Goal: Task Accomplishment & Management: Use online tool/utility

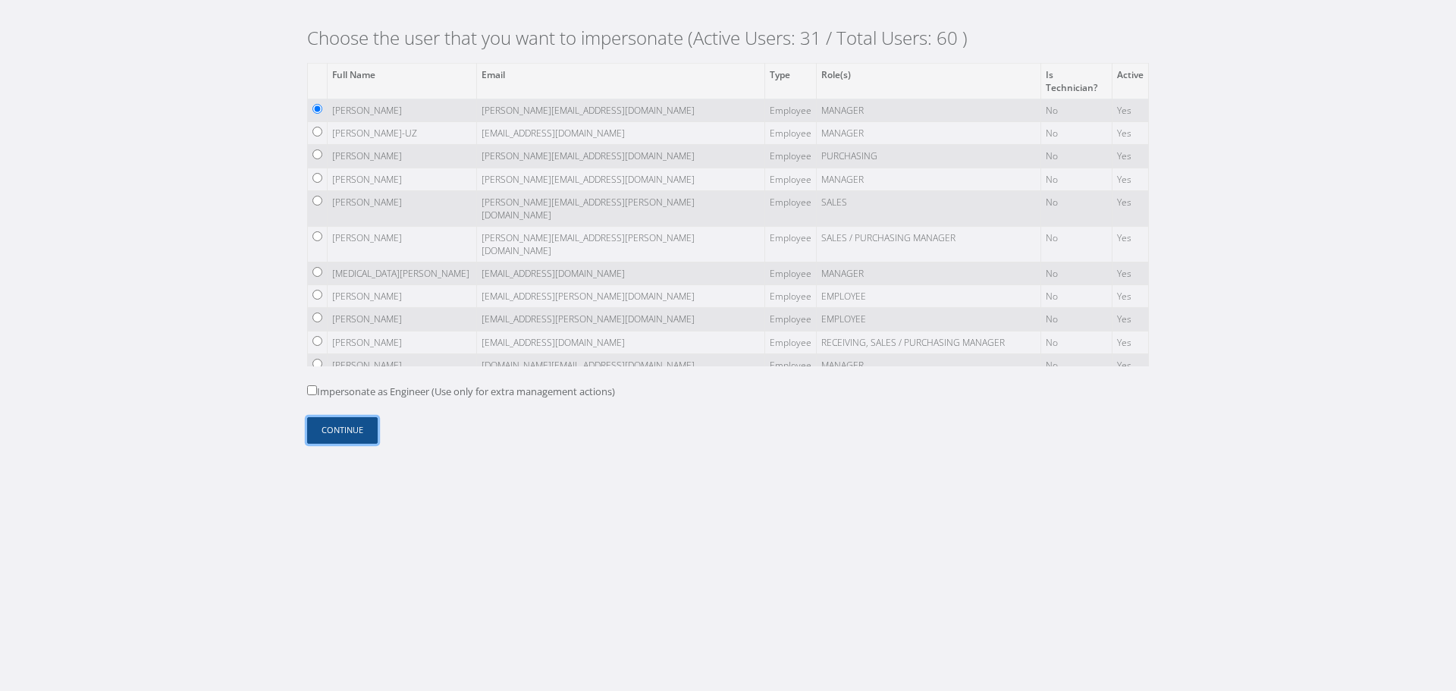
click at [371, 425] on button "Continue" at bounding box center [342, 430] width 71 height 27
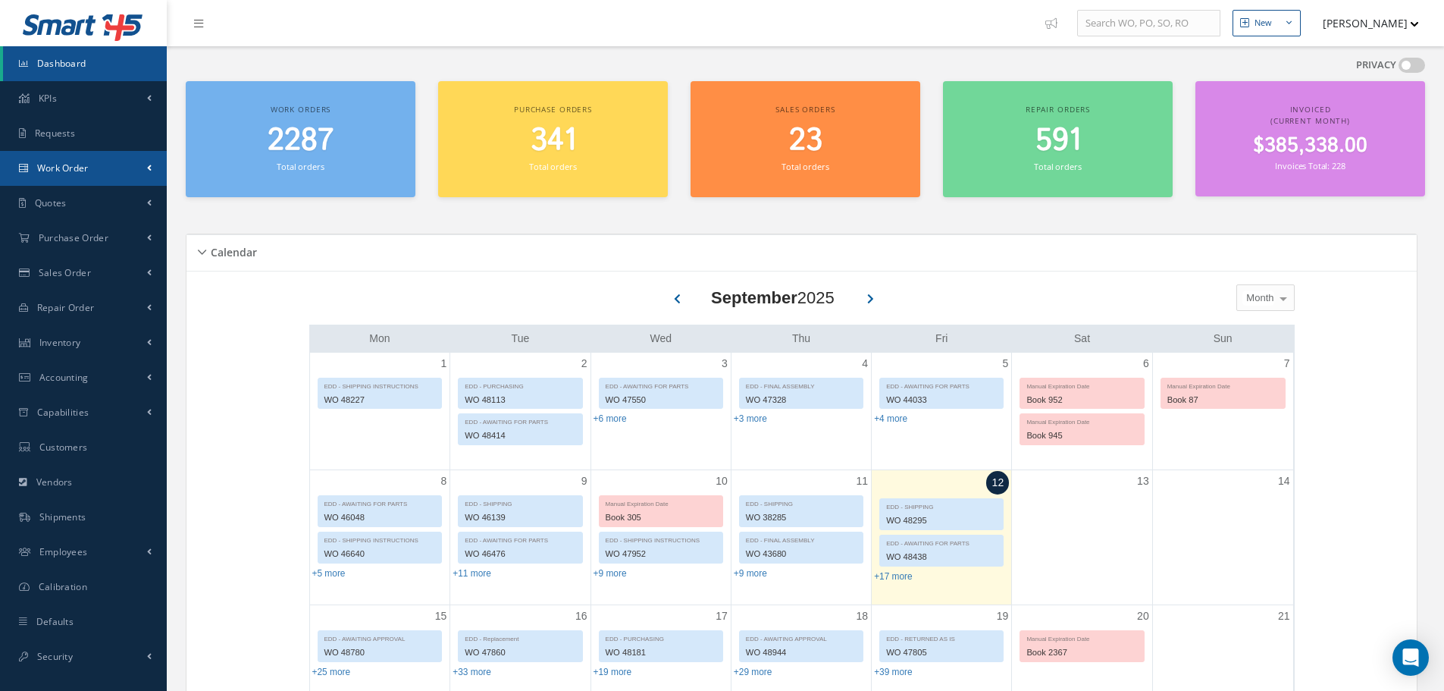
click at [154, 170] on link "Work Order" at bounding box center [83, 168] width 167 height 35
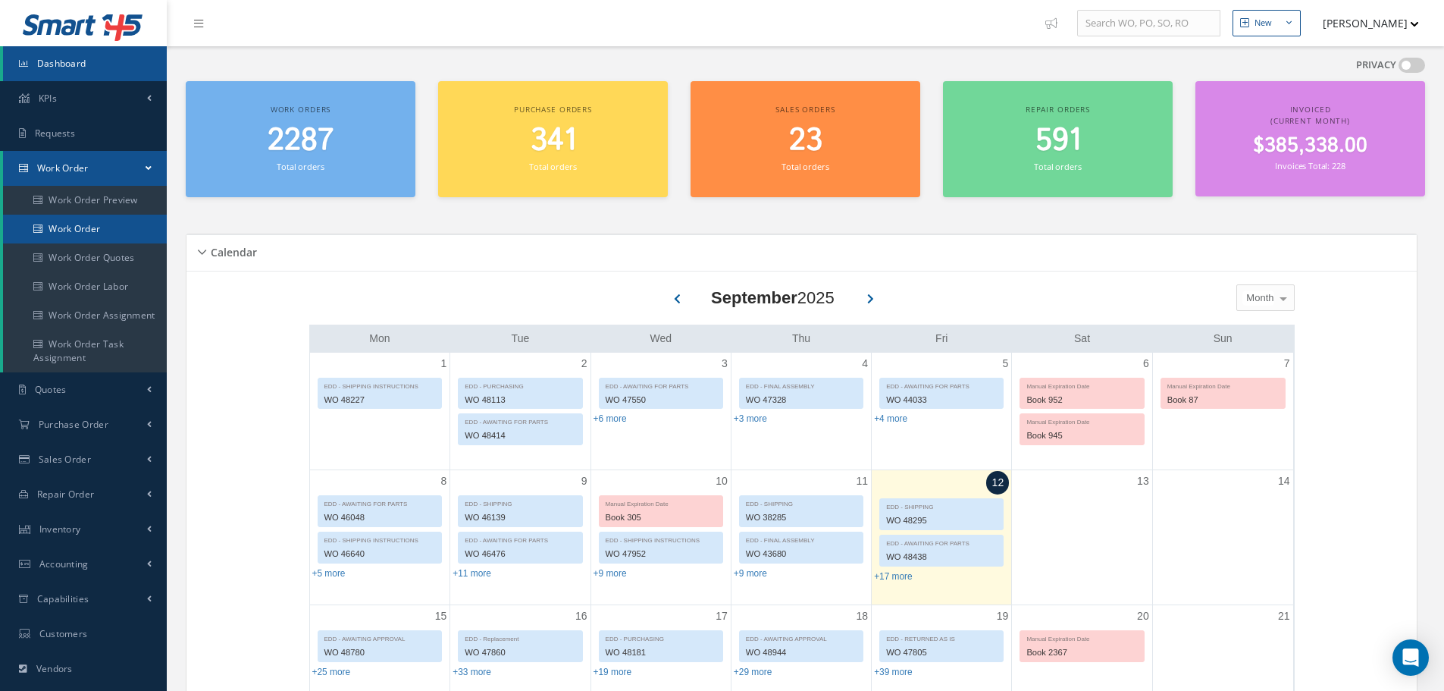
click at [125, 224] on link "Work Order" at bounding box center [85, 229] width 164 height 29
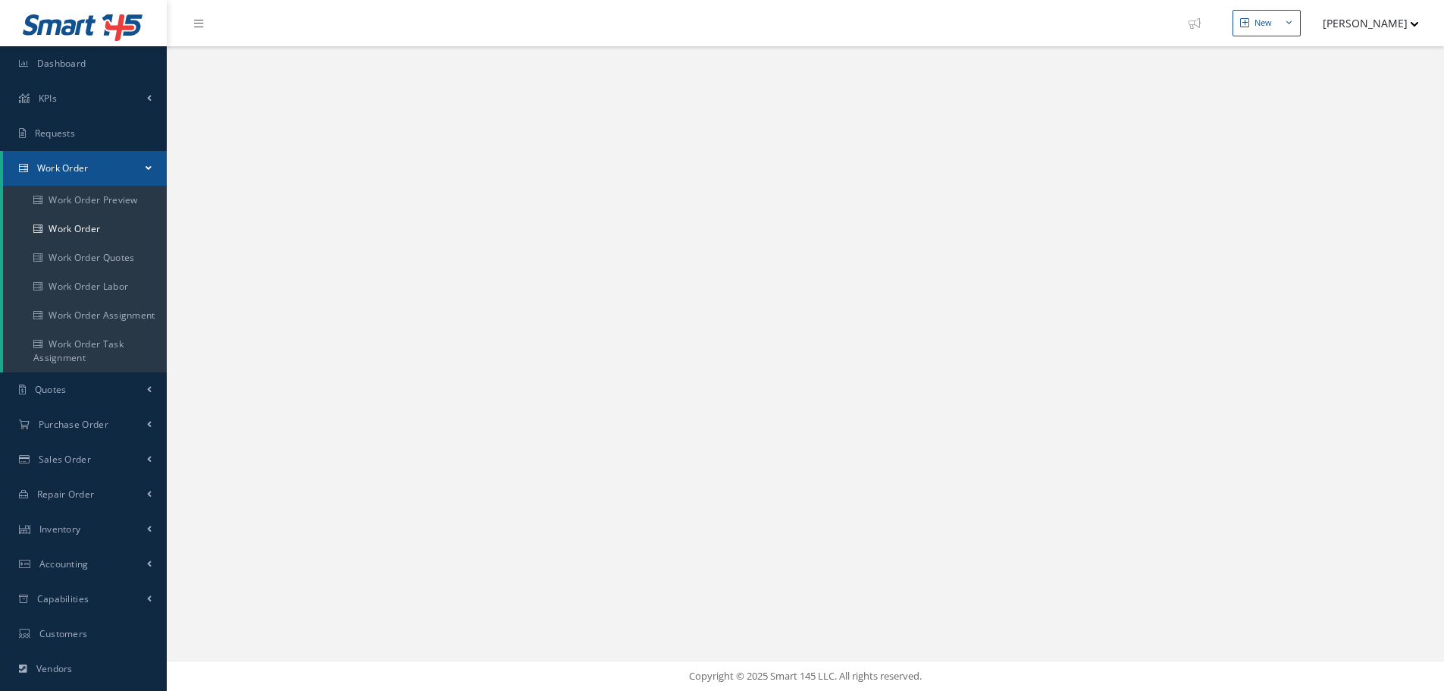
select select "25"
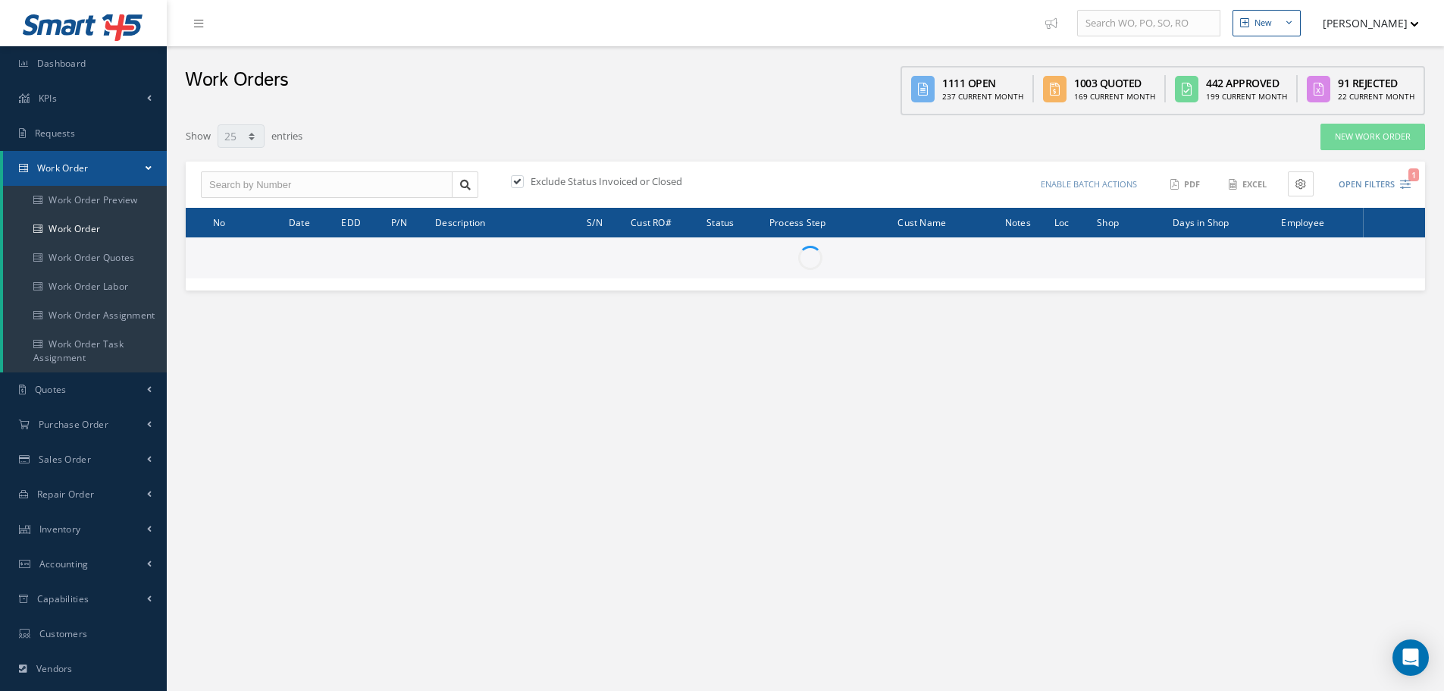
type input "All Work Request"
type input "All Work Performed"
type input "All Status"
type input "WO Part Status"
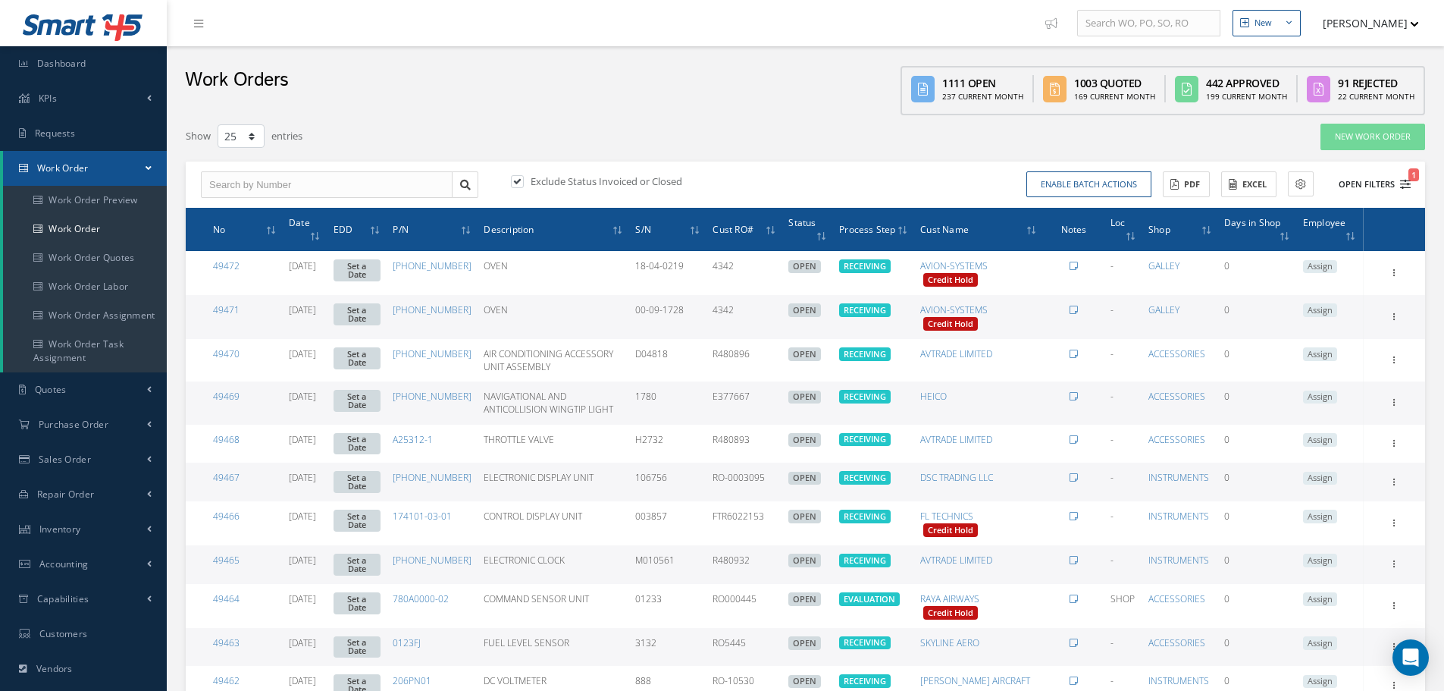
click at [1378, 187] on button "Open Filters 1" at bounding box center [1368, 184] width 86 height 25
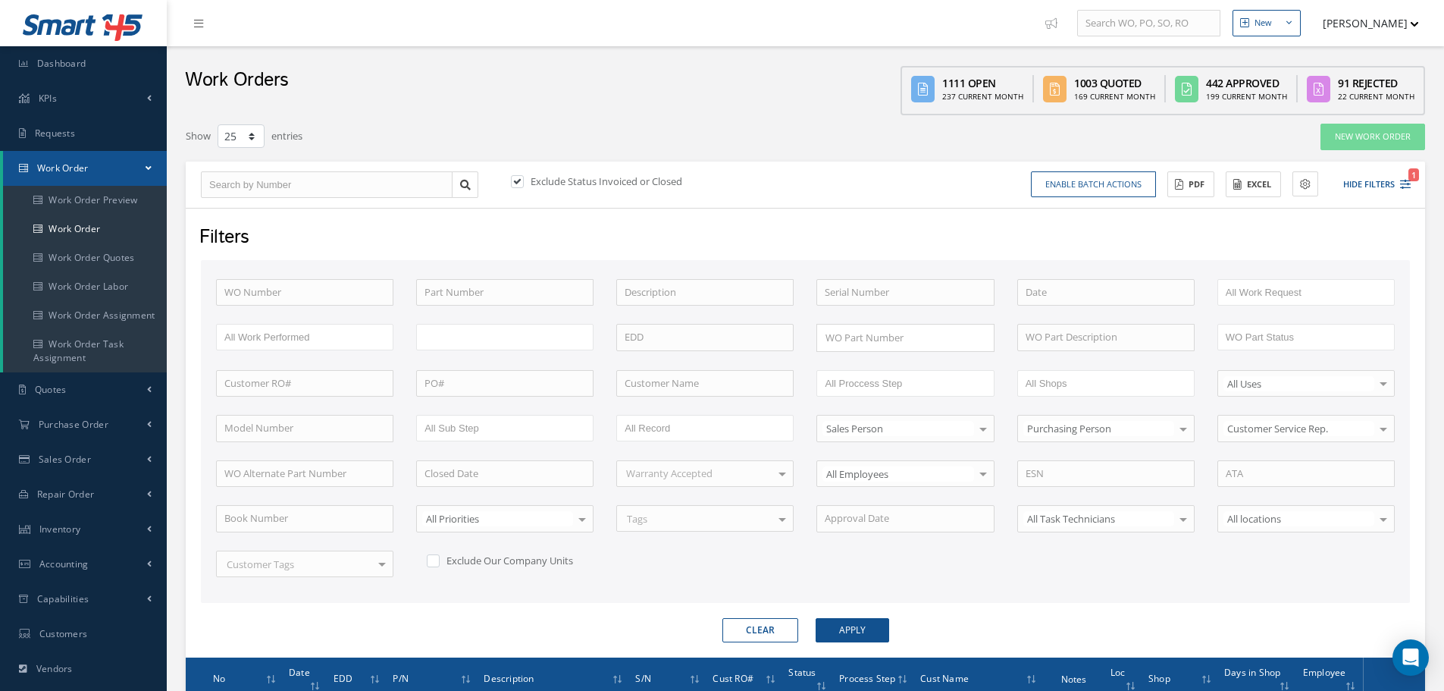
click at [500, 342] on ul at bounding box center [504, 337] width 177 height 27
click at [840, 621] on button "Apply" at bounding box center [853, 630] width 74 height 24
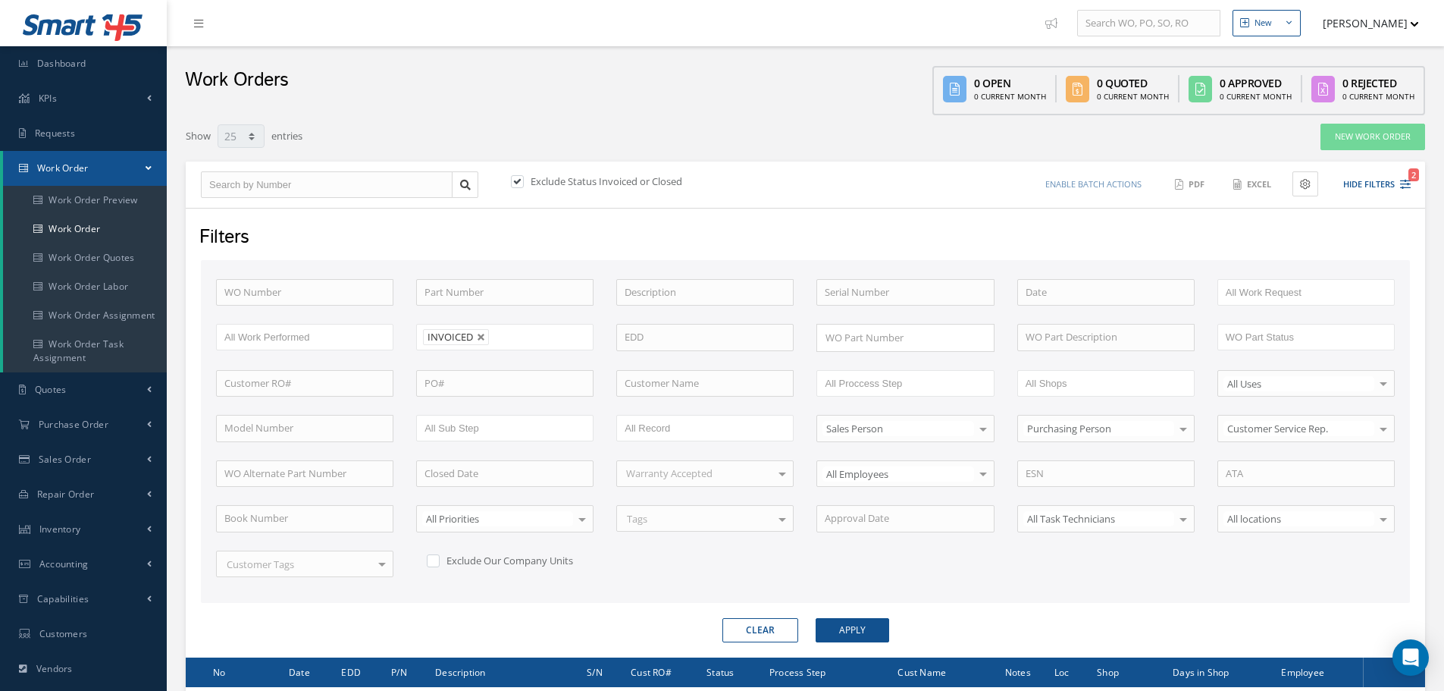
click at [523, 181] on label at bounding box center [525, 181] width 4 height 14
click at [521, 181] on input "checkbox" at bounding box center [516, 182] width 10 height 10
checkbox input "false"
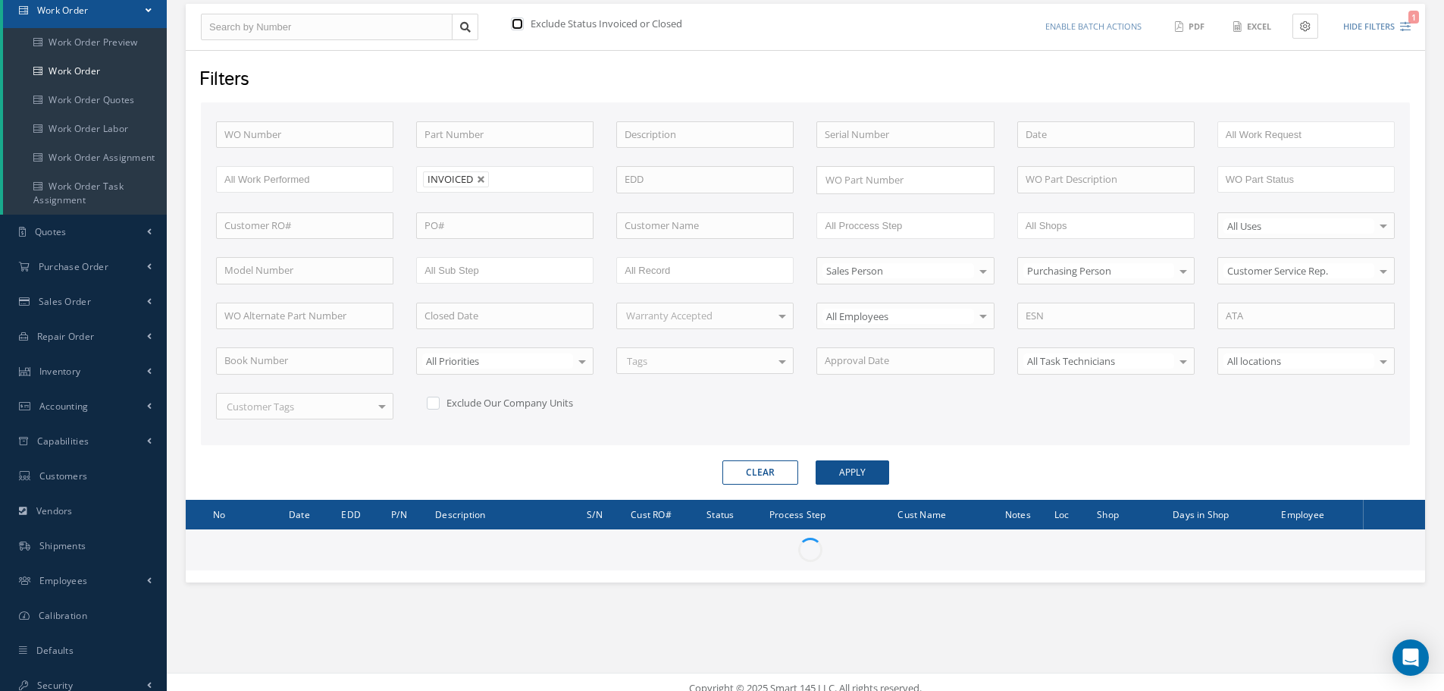
scroll to position [170, 0]
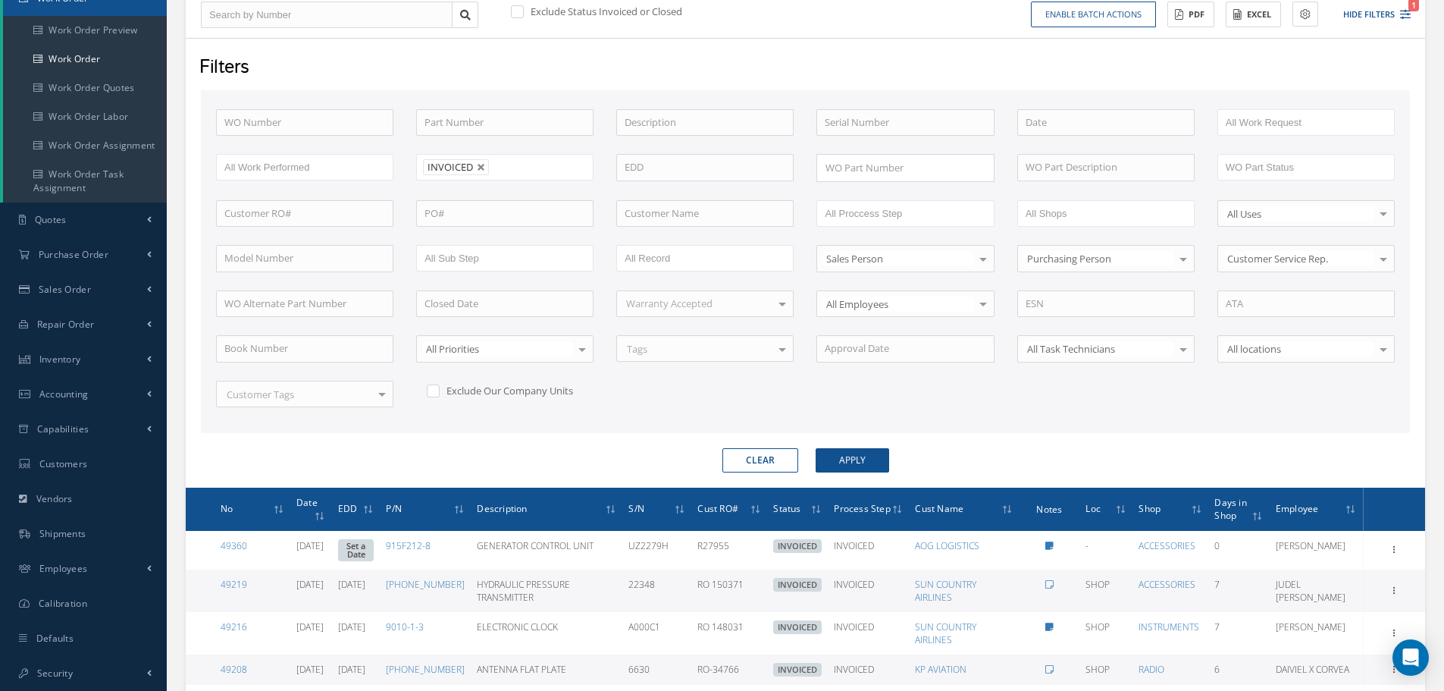
click at [842, 446] on form "WO Number Part Number Description Serial Number - BENCH CHECK CALIBRATION INSPE…" at bounding box center [805, 281] width 1209 height 382
click at [840, 455] on button "Apply" at bounding box center [853, 460] width 74 height 24
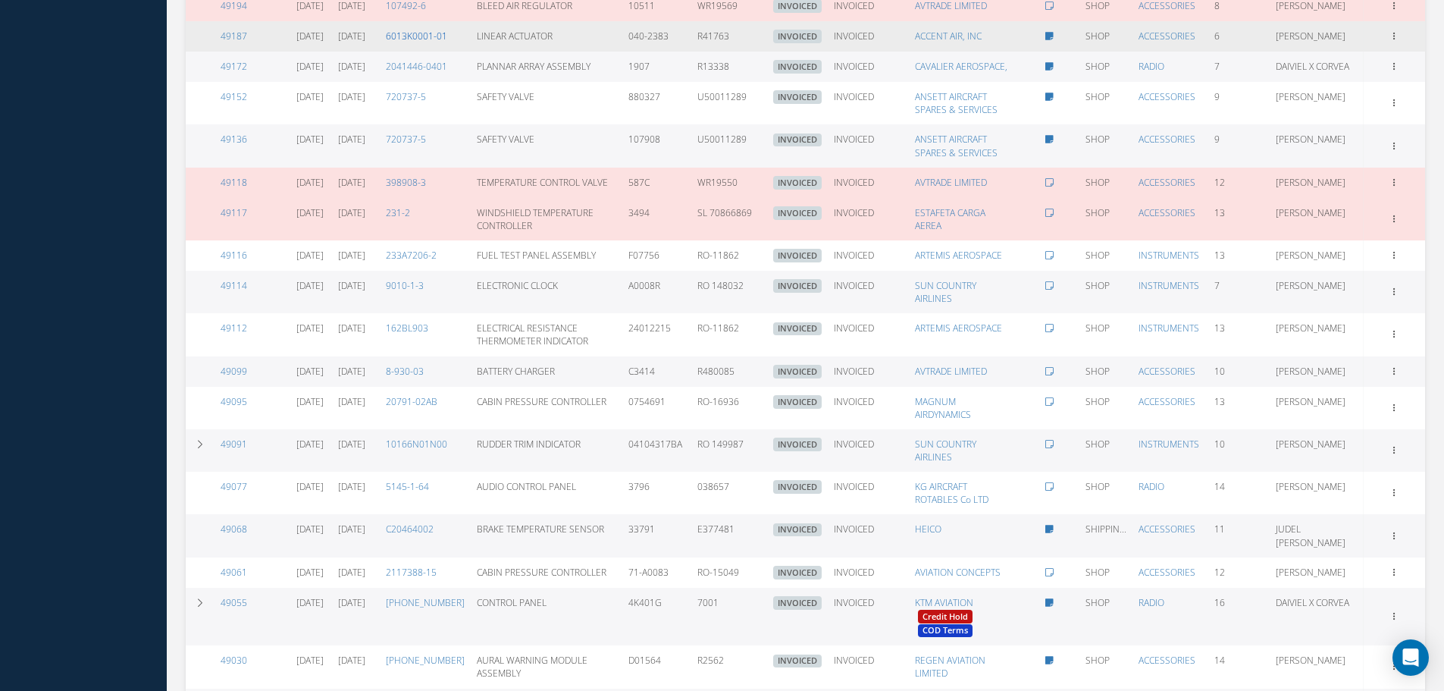
scroll to position [1080, 0]
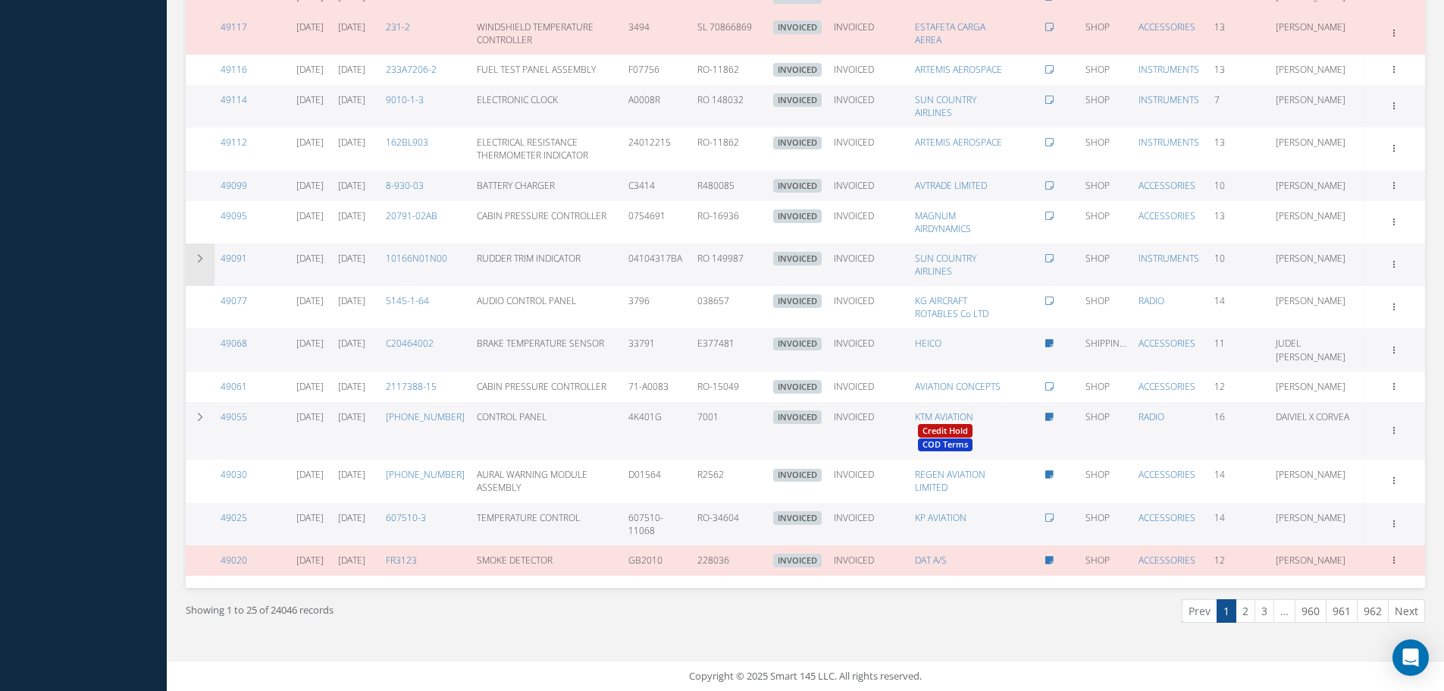
click at [190, 286] on td at bounding box center [200, 264] width 29 height 42
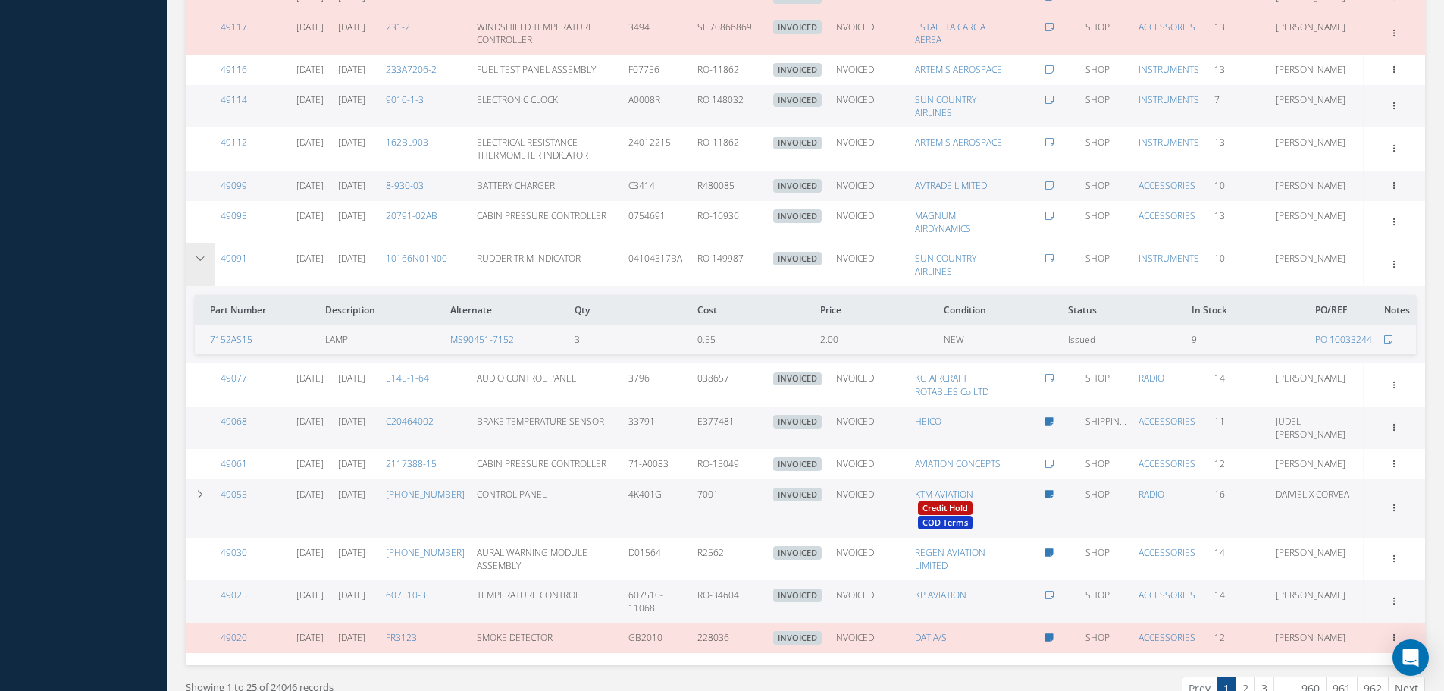
click at [201, 263] on icon at bounding box center [200, 258] width 11 height 9
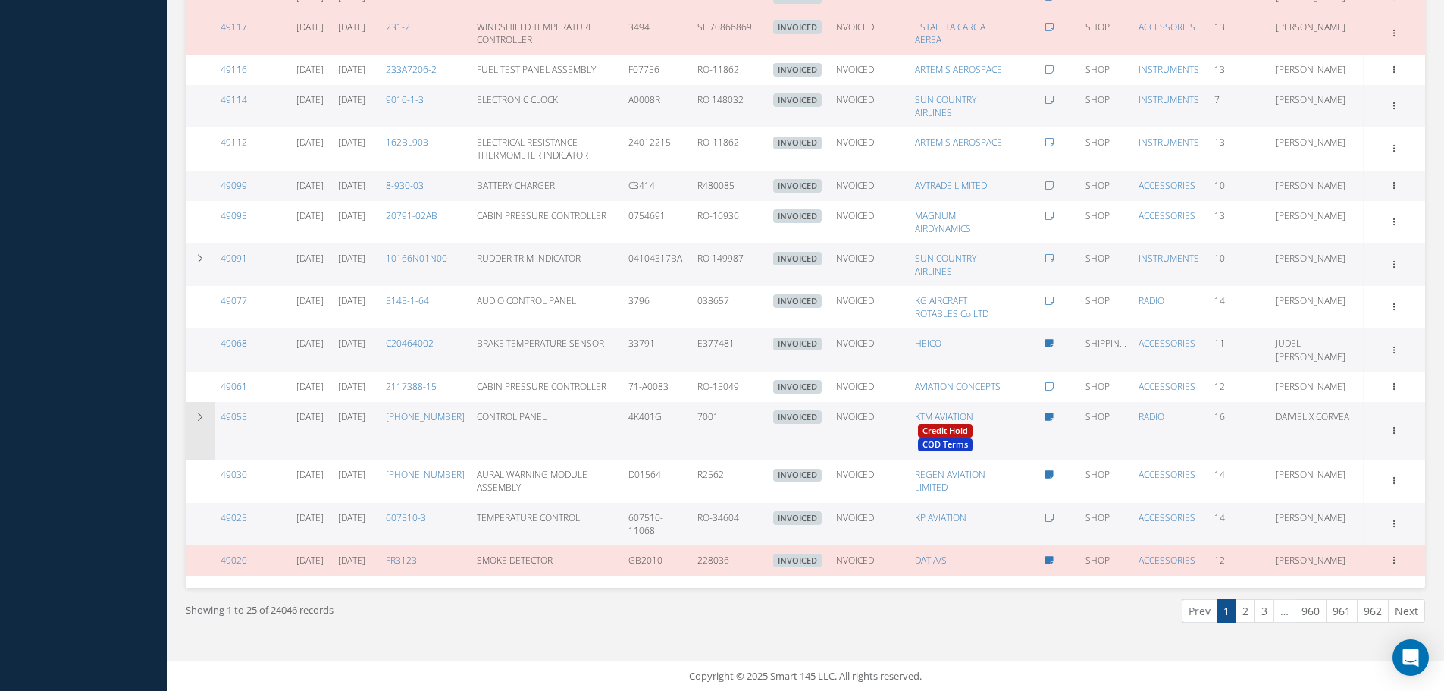
click at [204, 422] on icon at bounding box center [200, 416] width 11 height 9
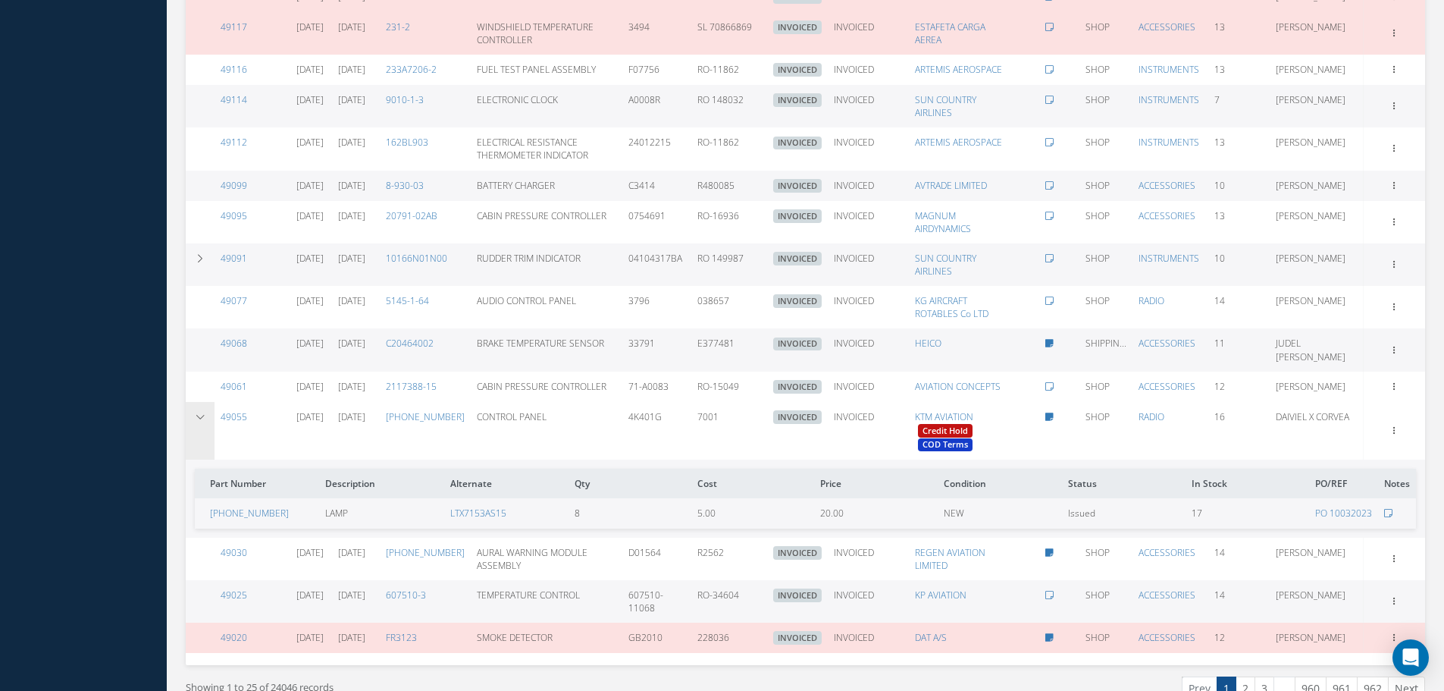
click at [204, 422] on icon at bounding box center [200, 416] width 11 height 9
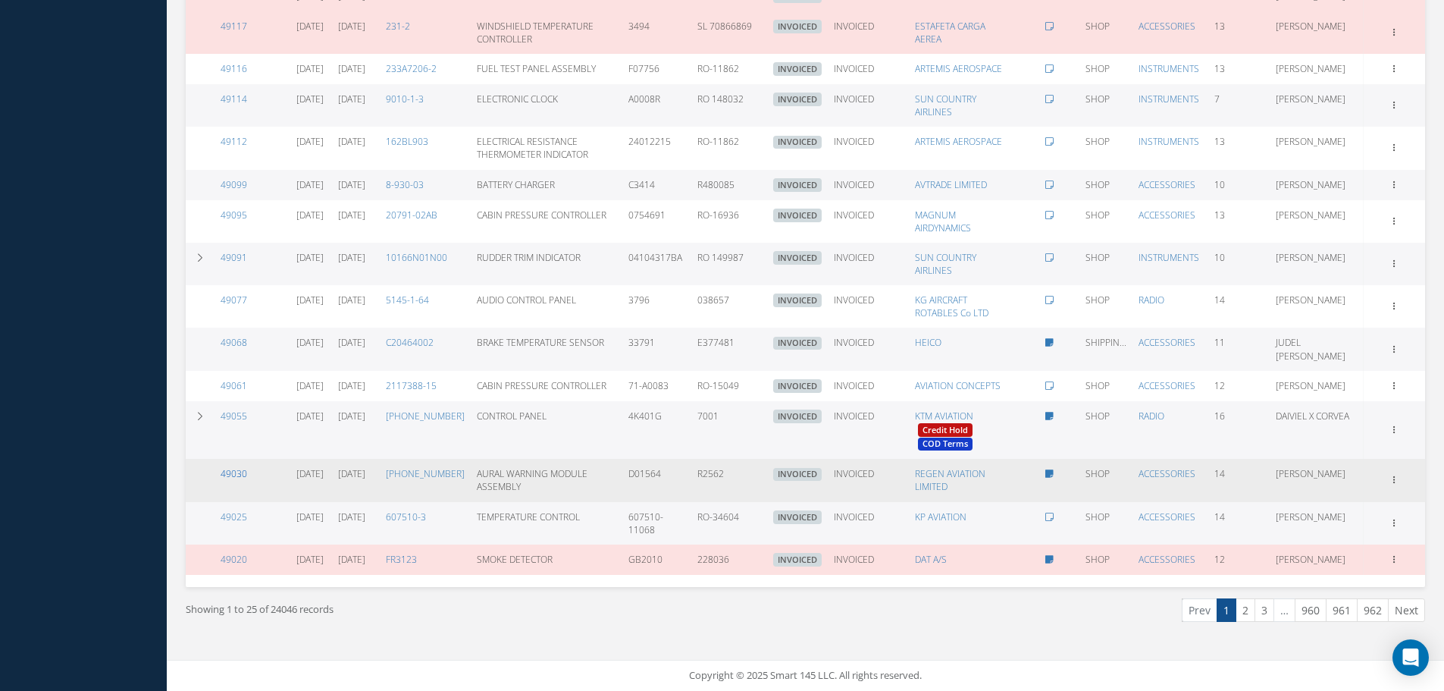
scroll to position [1159, 0]
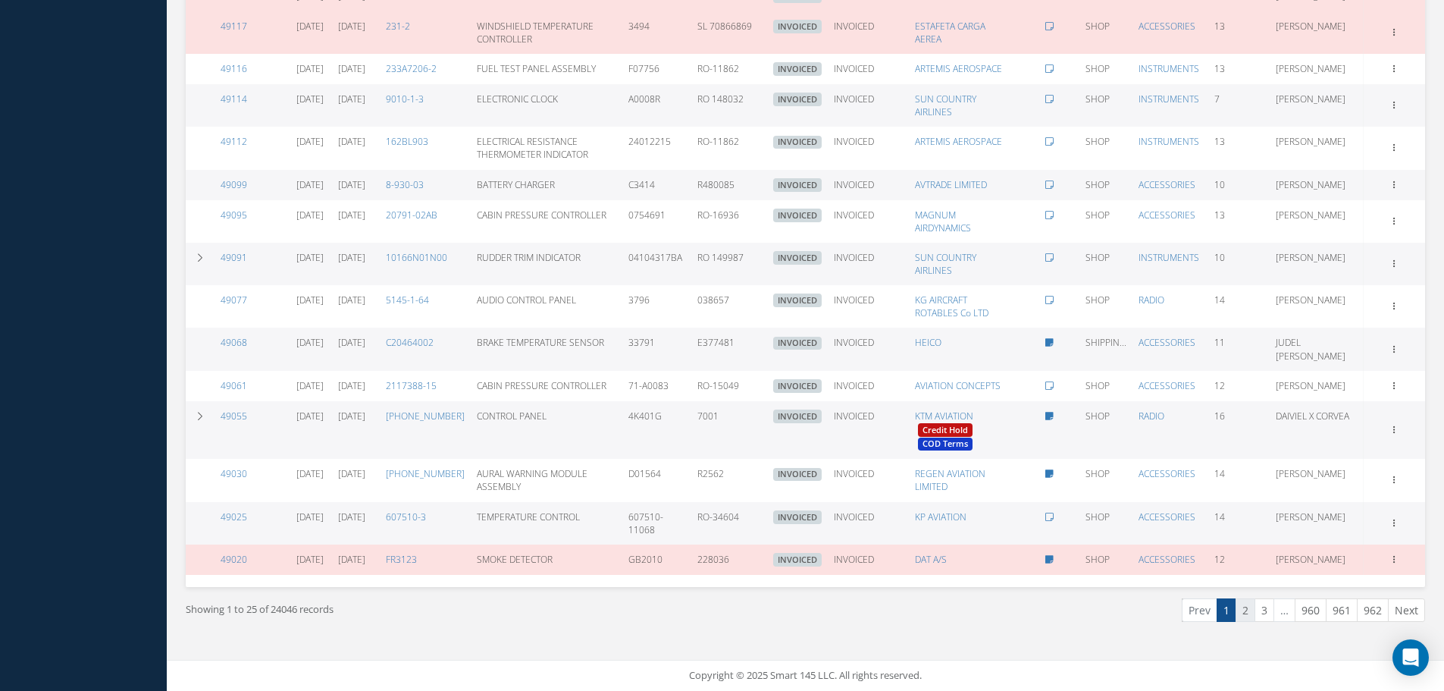
click at [1244, 608] on link "2" at bounding box center [1246, 610] width 20 height 24
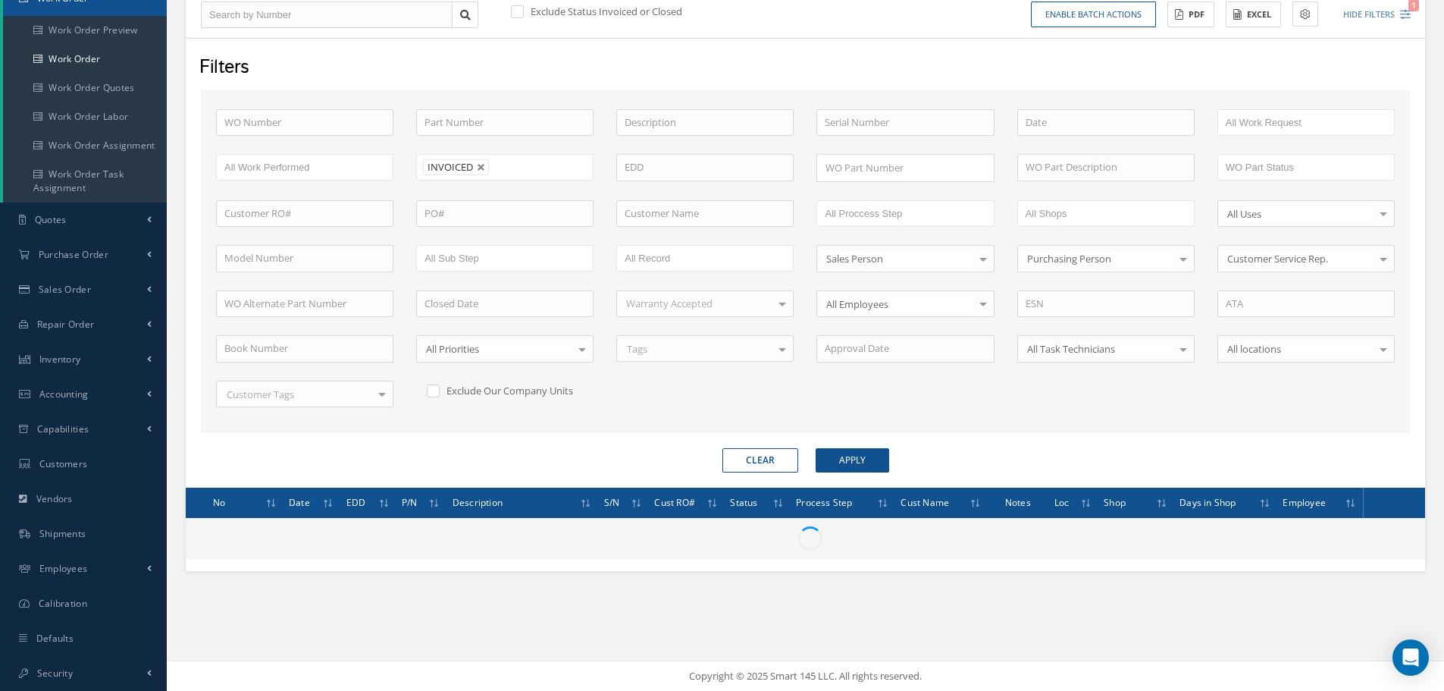
scroll to position [170, 0]
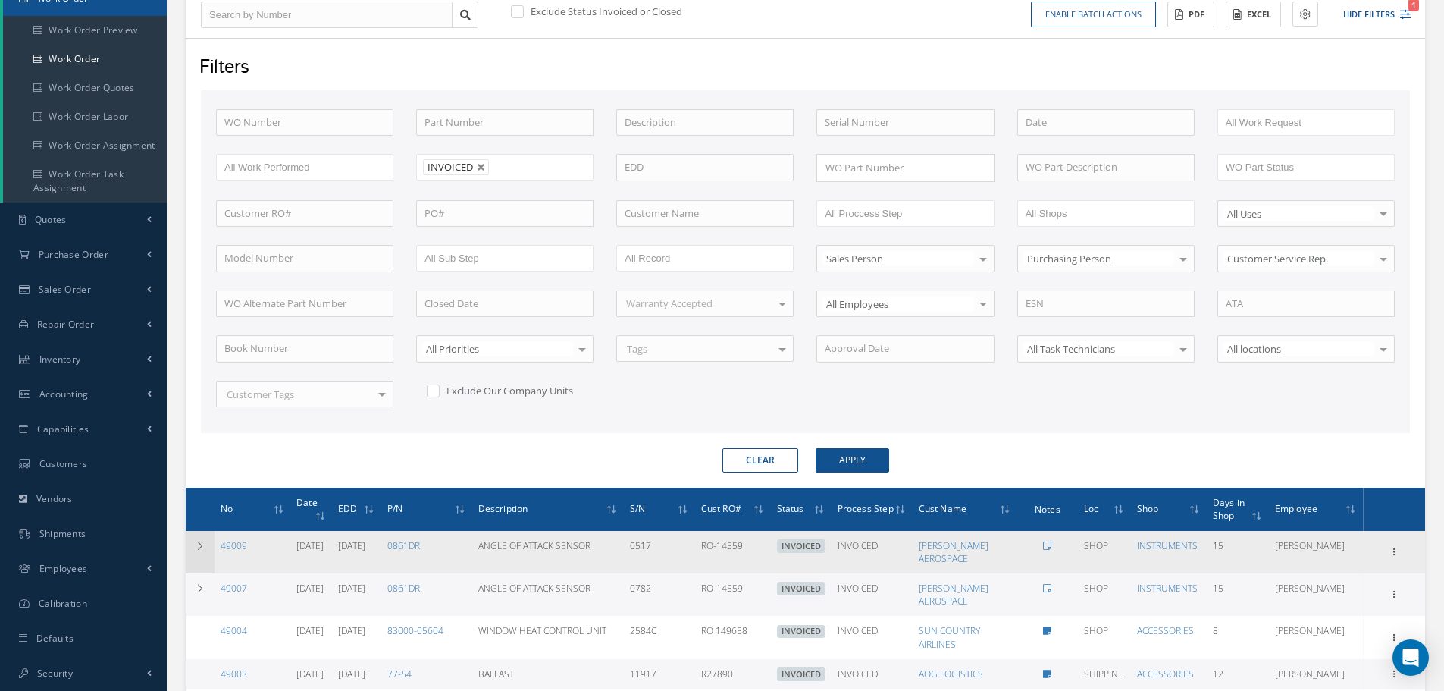
click at [200, 541] on icon at bounding box center [200, 545] width 11 height 9
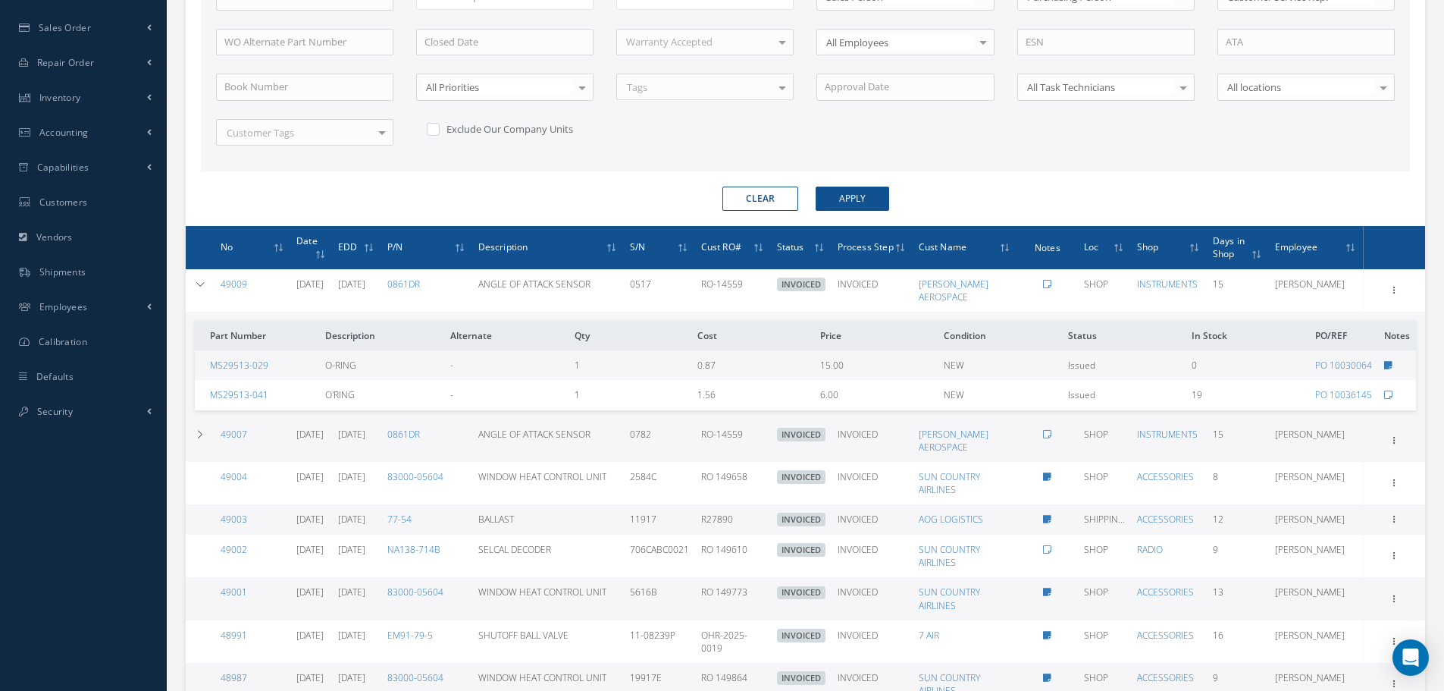
scroll to position [473, 0]
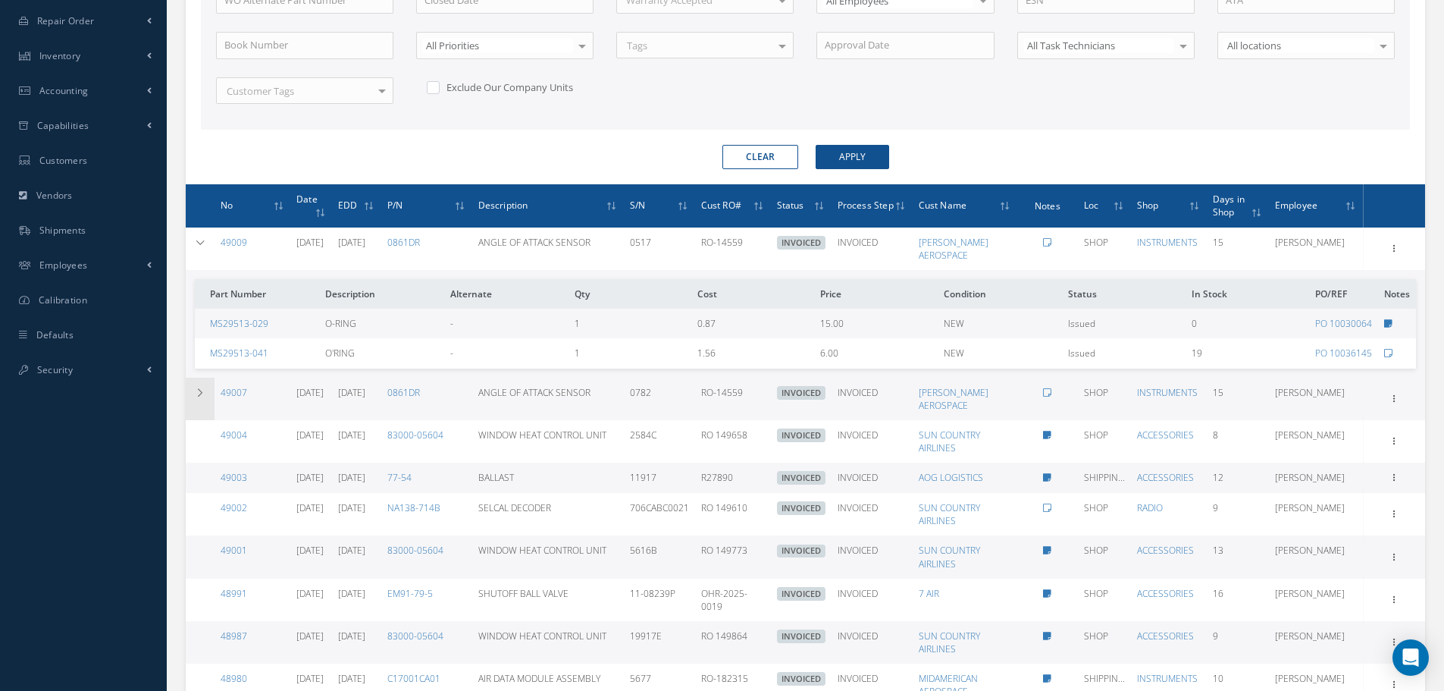
click at [197, 387] on td at bounding box center [200, 399] width 29 height 42
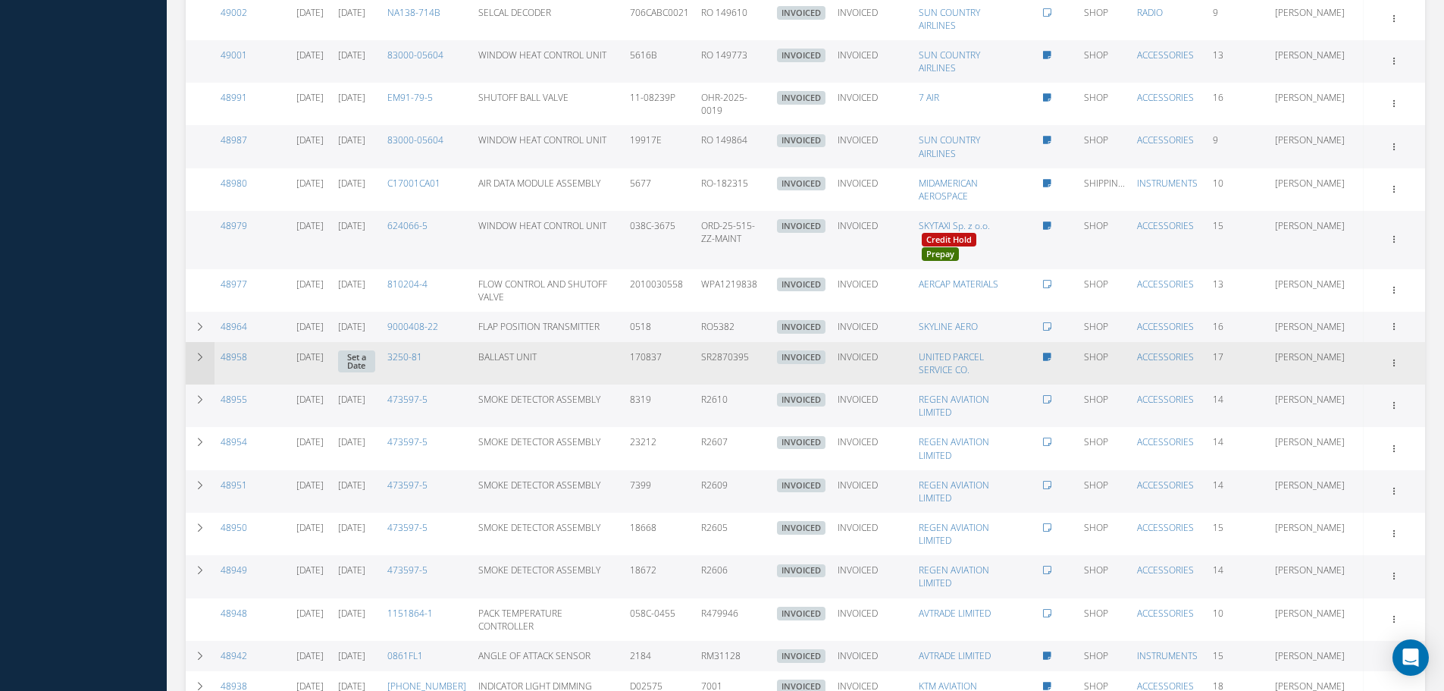
scroll to position [1080, 0]
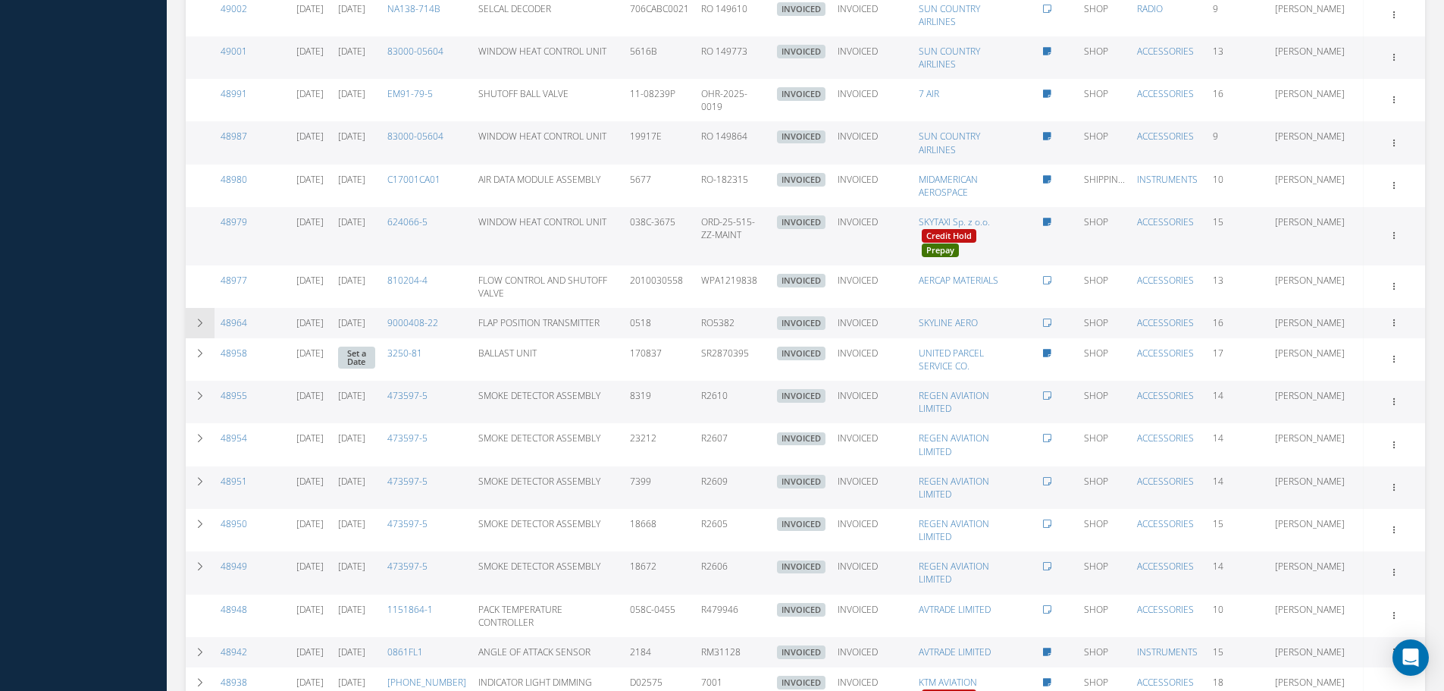
click at [203, 308] on td at bounding box center [200, 323] width 29 height 30
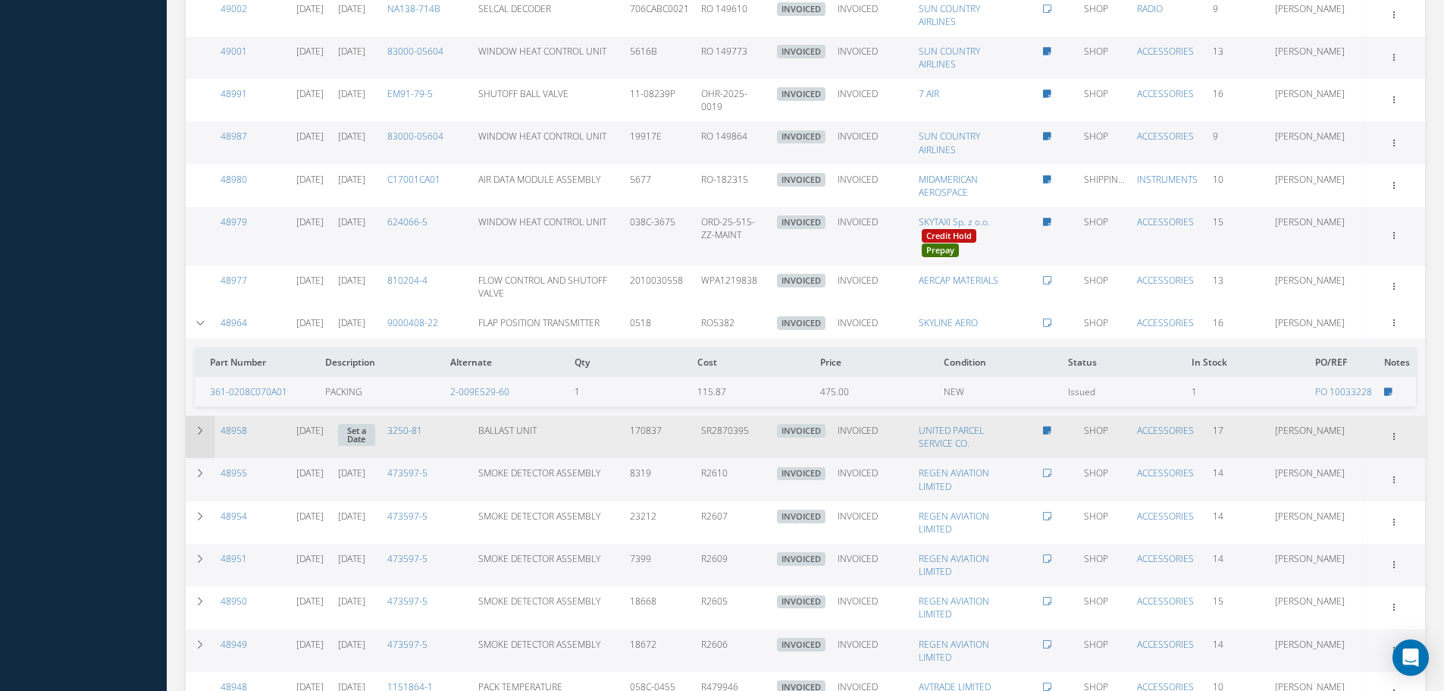
click at [198, 426] on td at bounding box center [200, 437] width 29 height 42
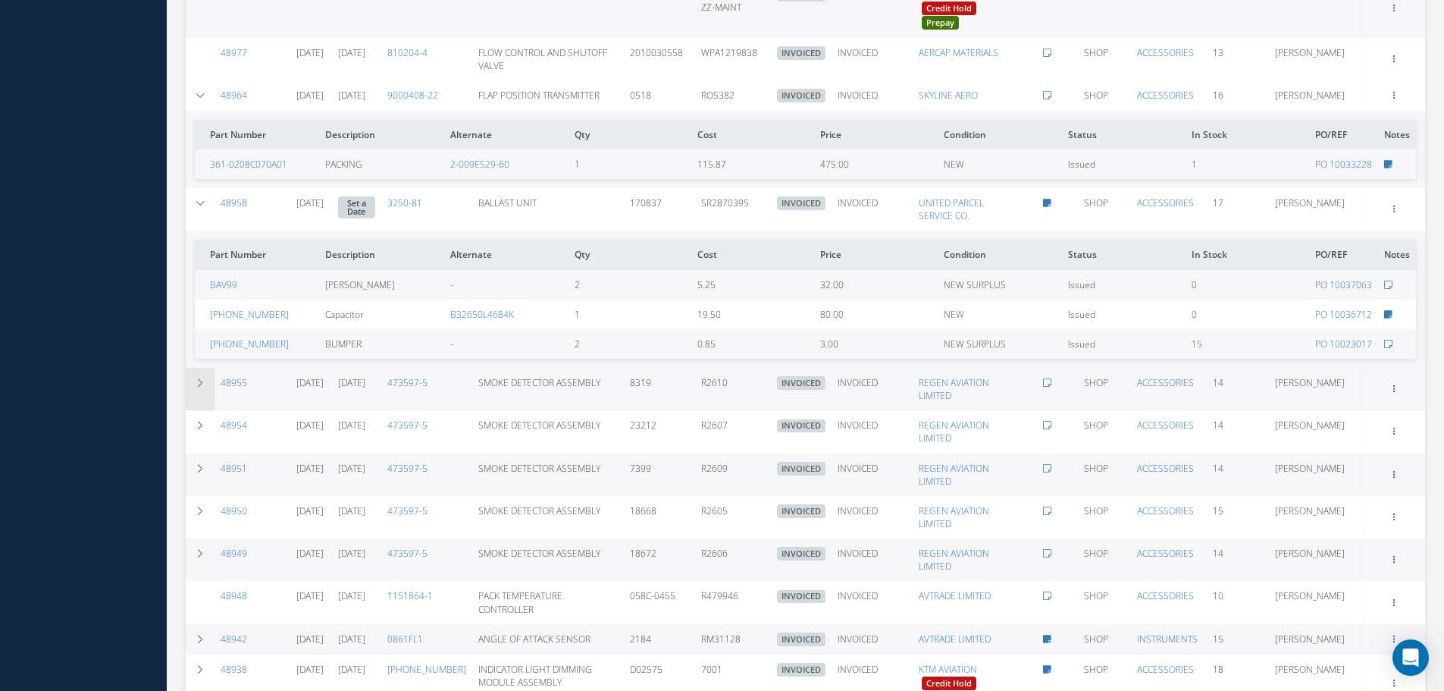
click at [204, 384] on td at bounding box center [200, 389] width 29 height 42
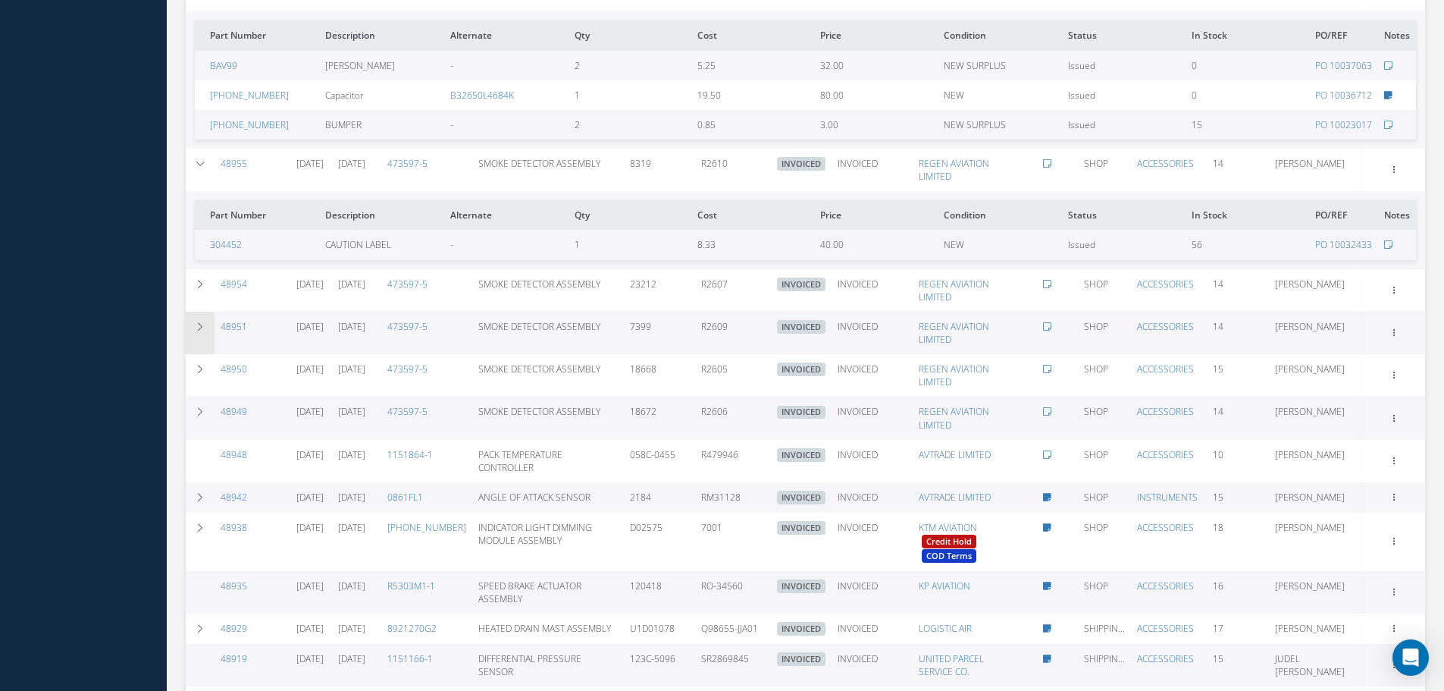
scroll to position [1535, 0]
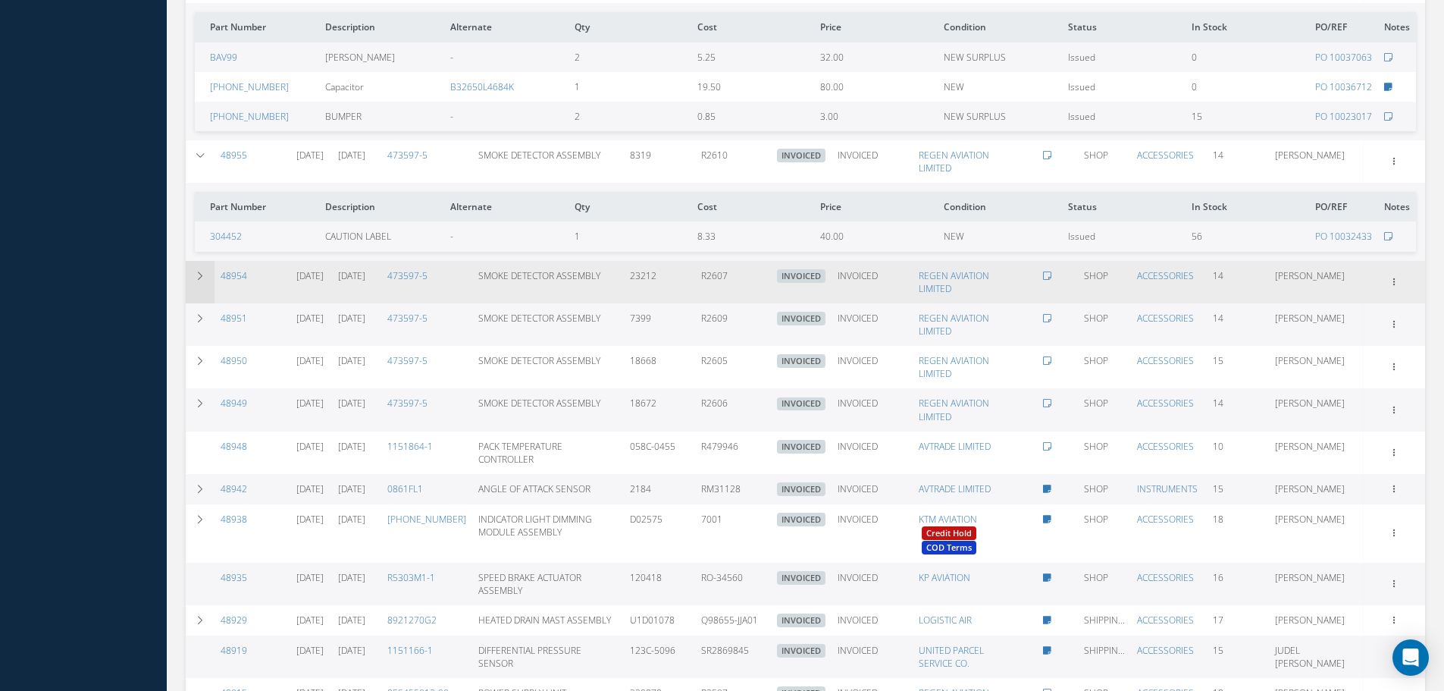
click at [203, 284] on td at bounding box center [200, 282] width 29 height 42
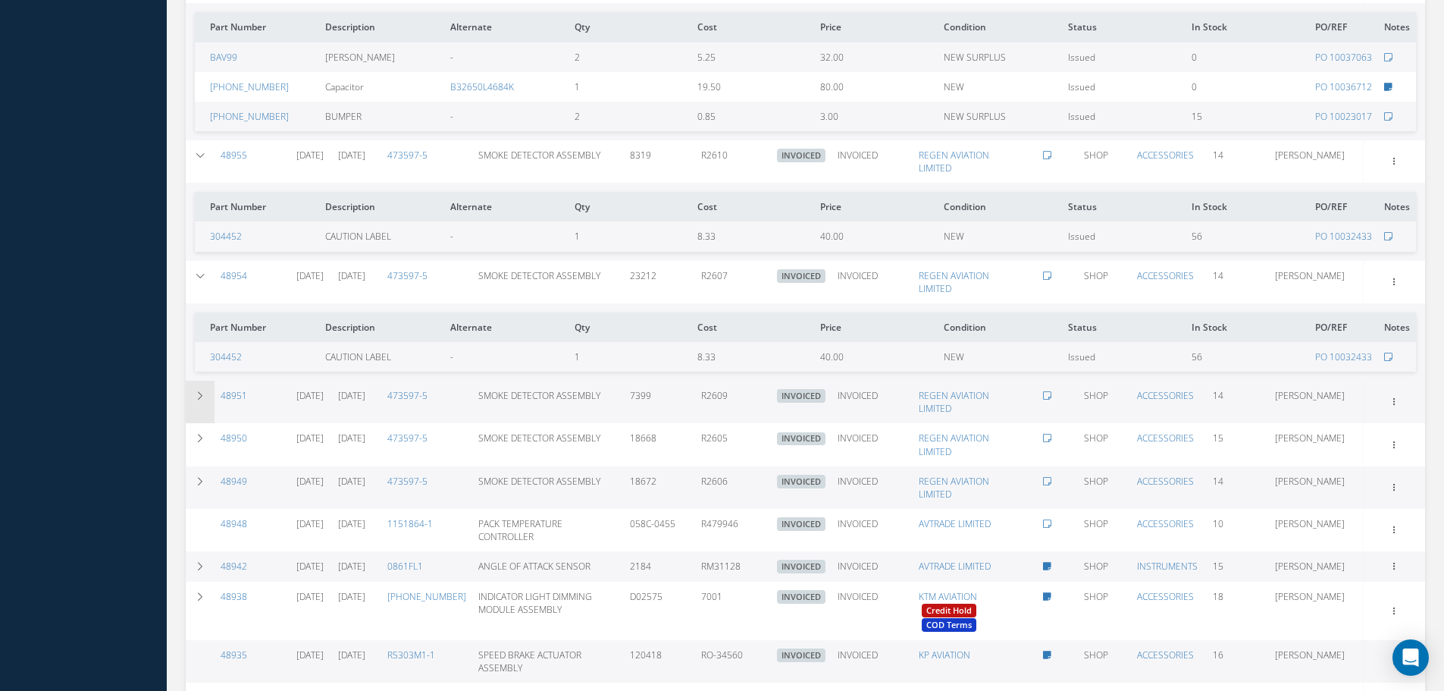
click at [203, 391] on icon at bounding box center [200, 395] width 11 height 9
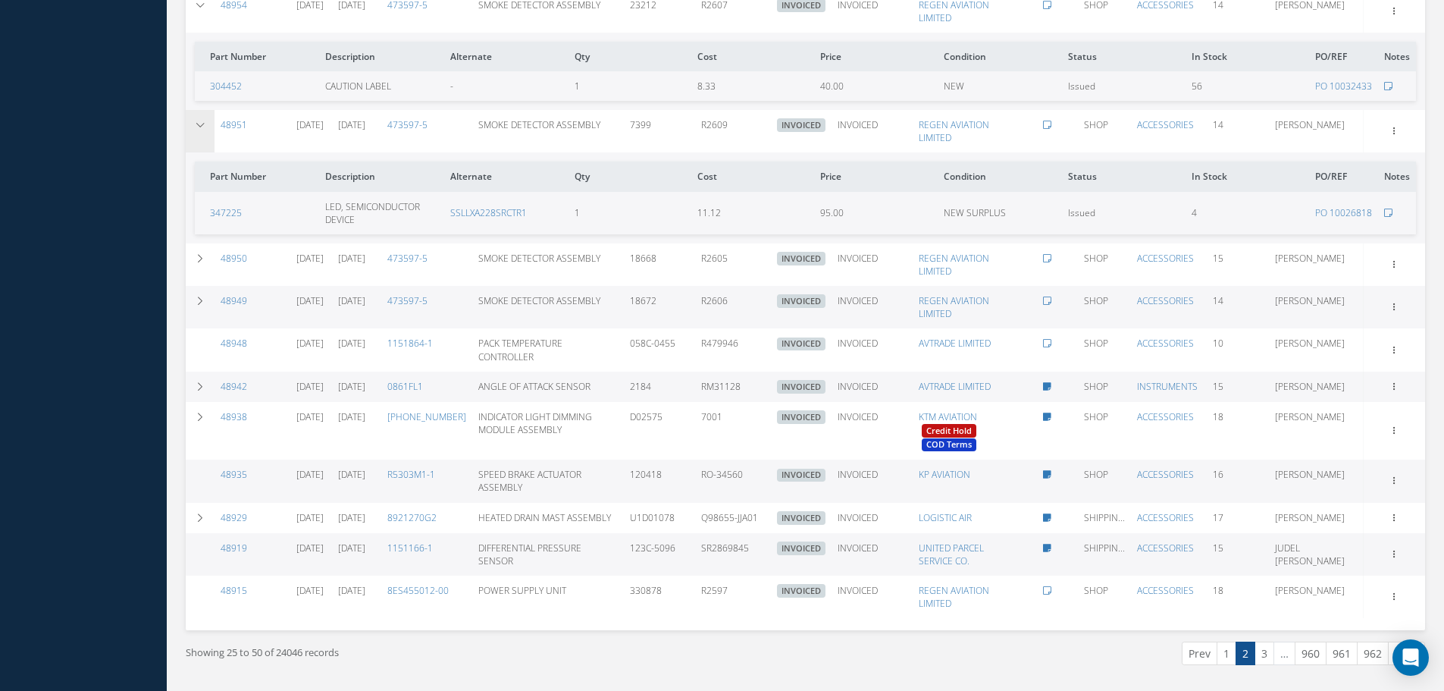
scroll to position [1836, 0]
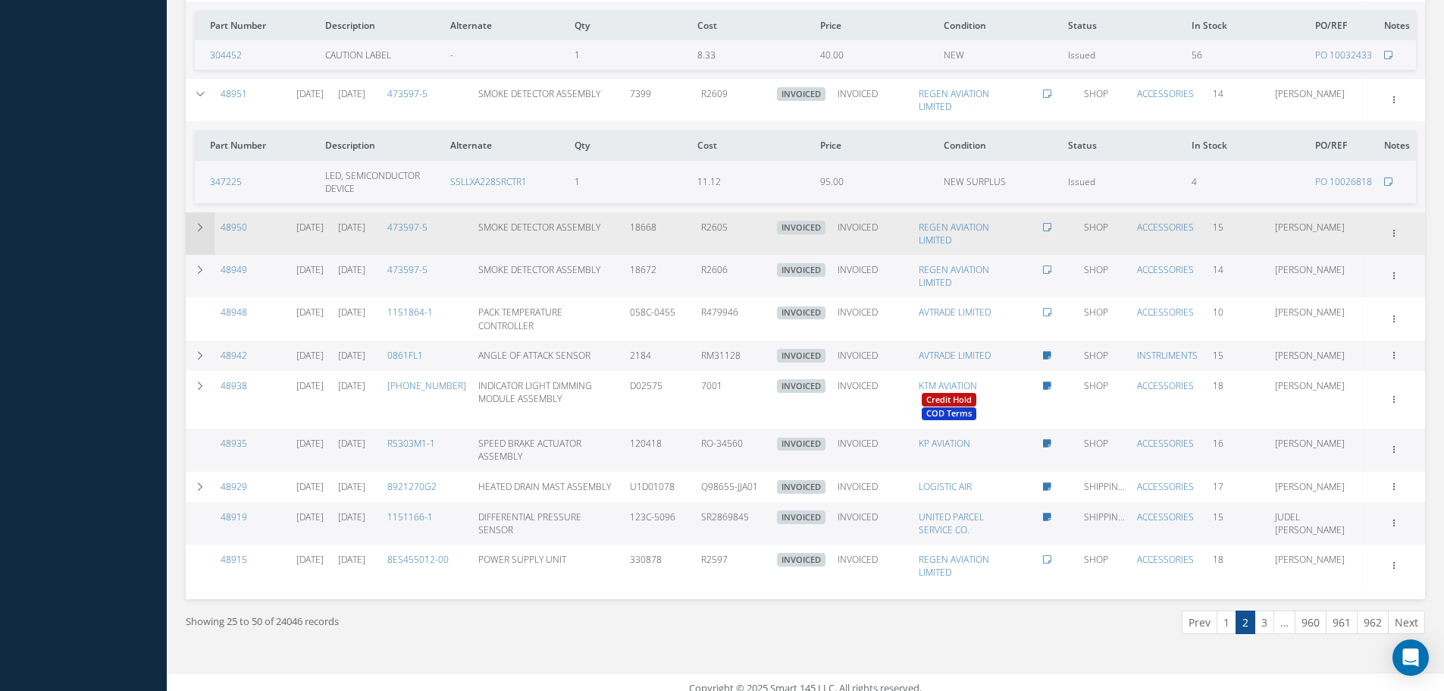
click at [193, 212] on td at bounding box center [200, 233] width 29 height 42
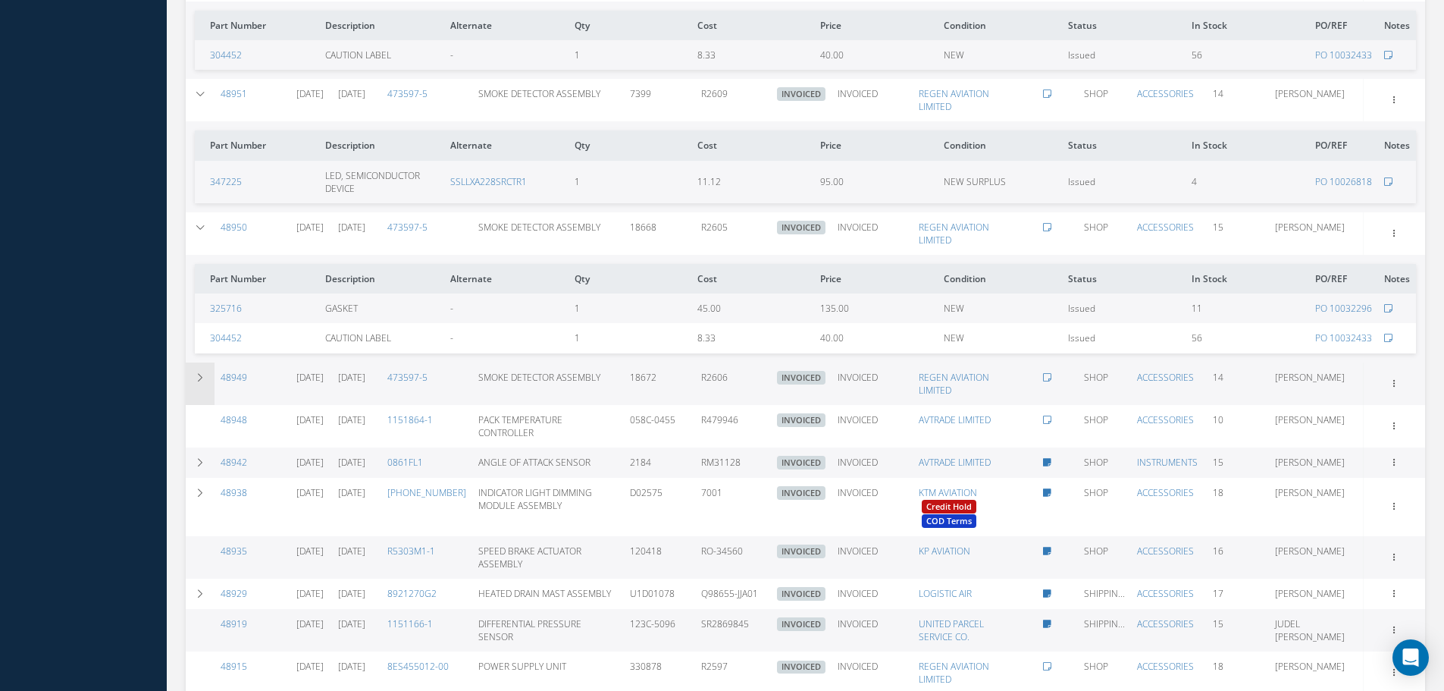
click at [206, 362] on td at bounding box center [200, 383] width 29 height 42
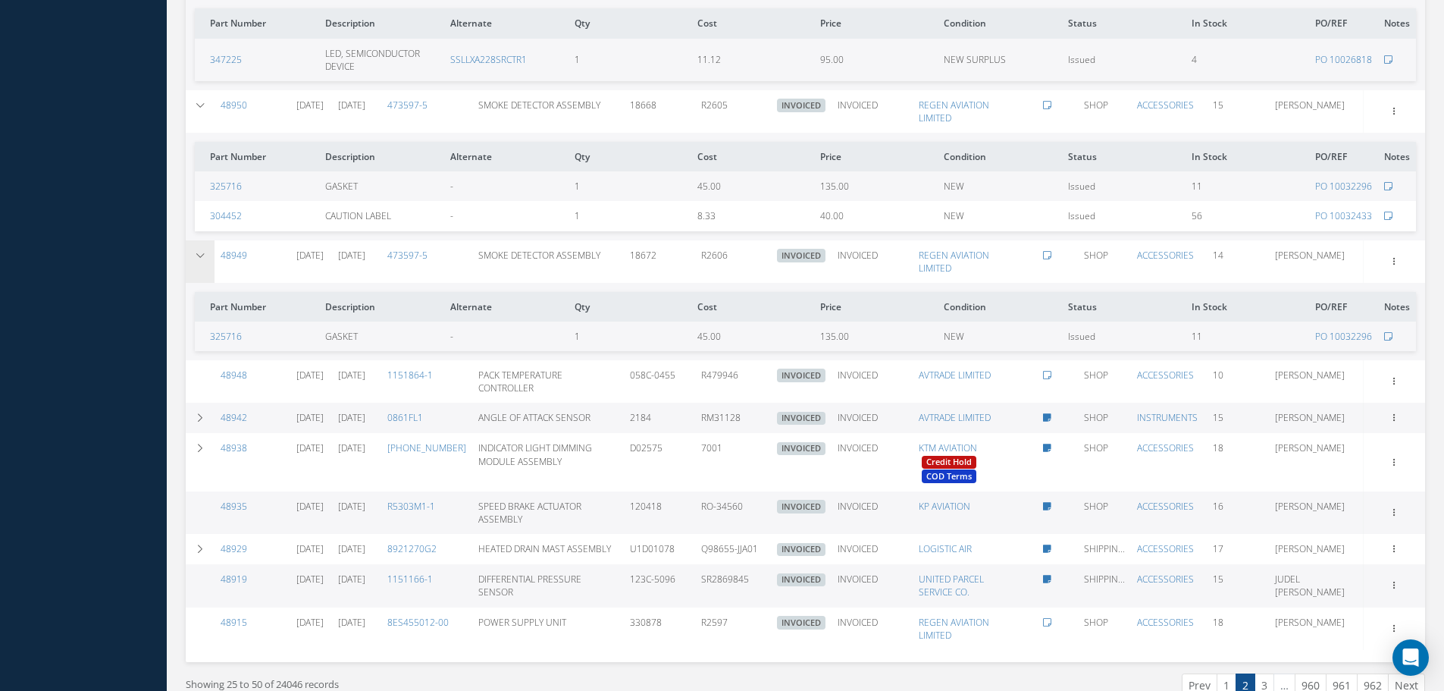
scroll to position [1988, 0]
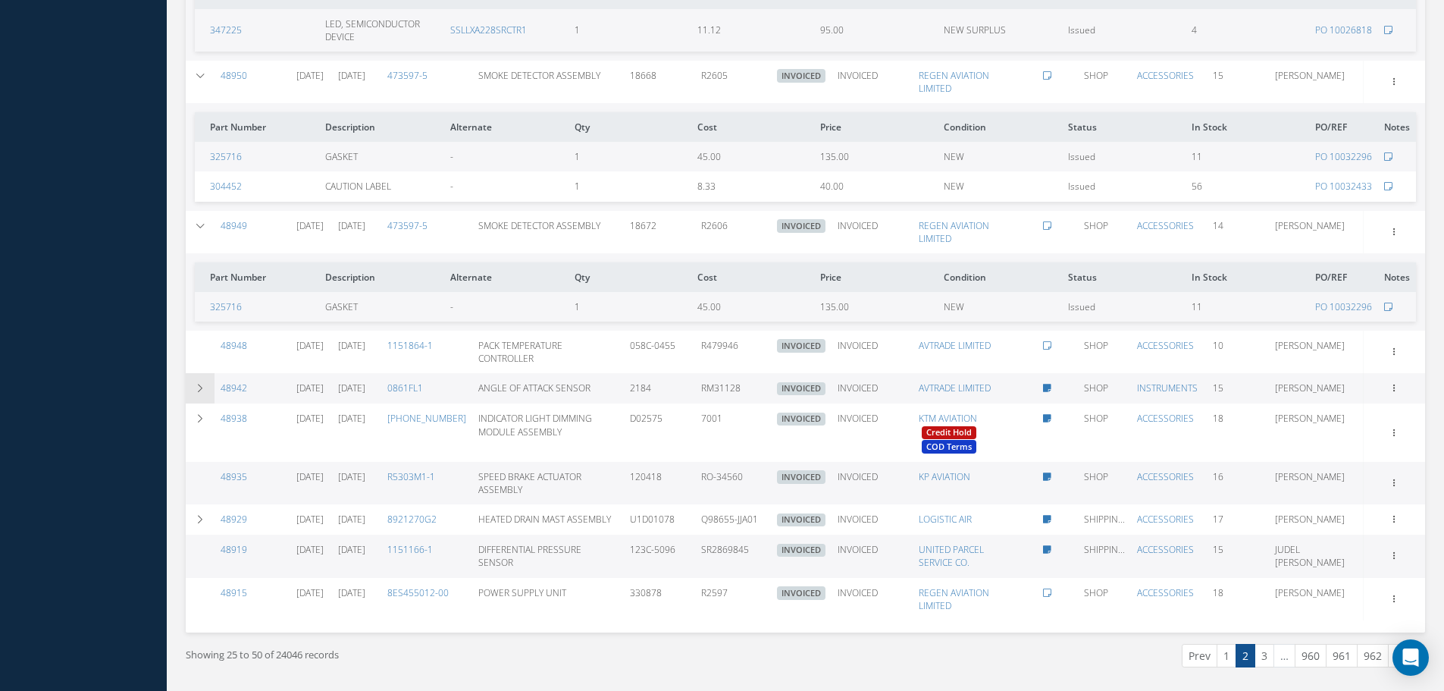
click at [205, 373] on td at bounding box center [200, 388] width 29 height 30
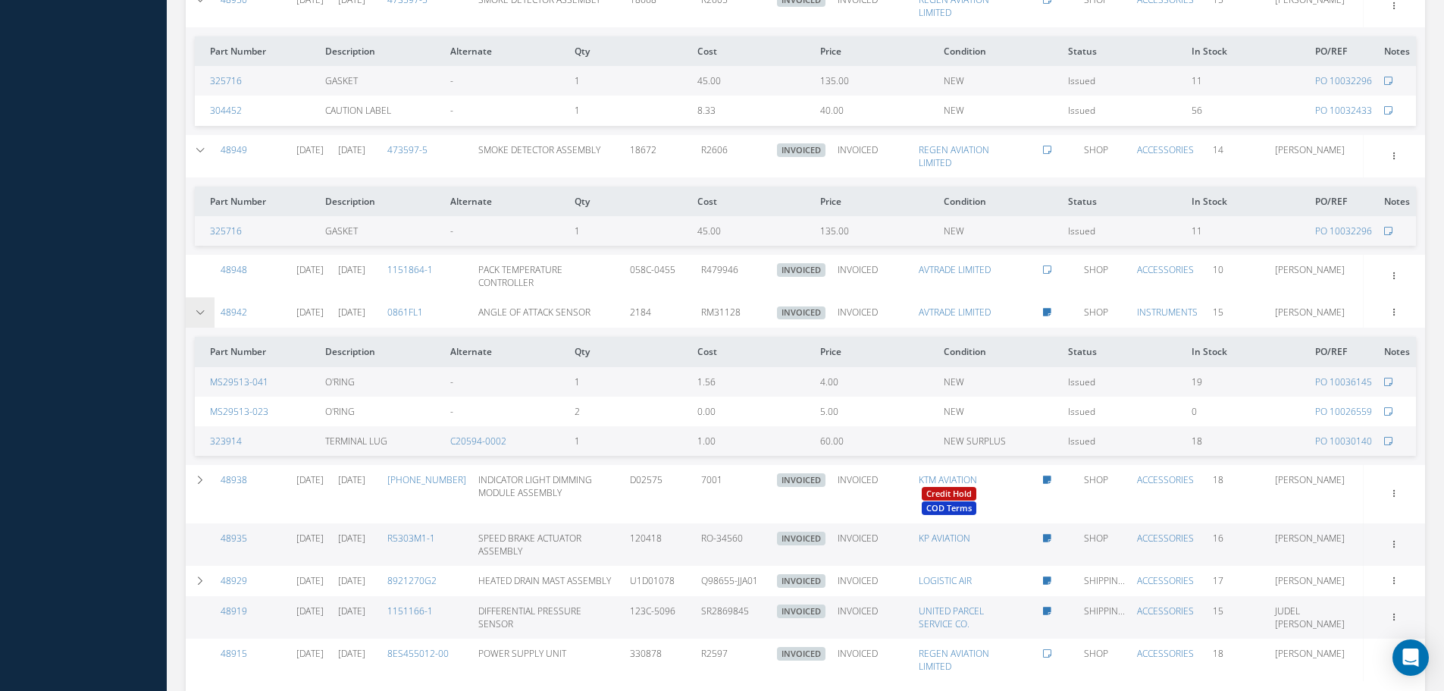
scroll to position [2140, 0]
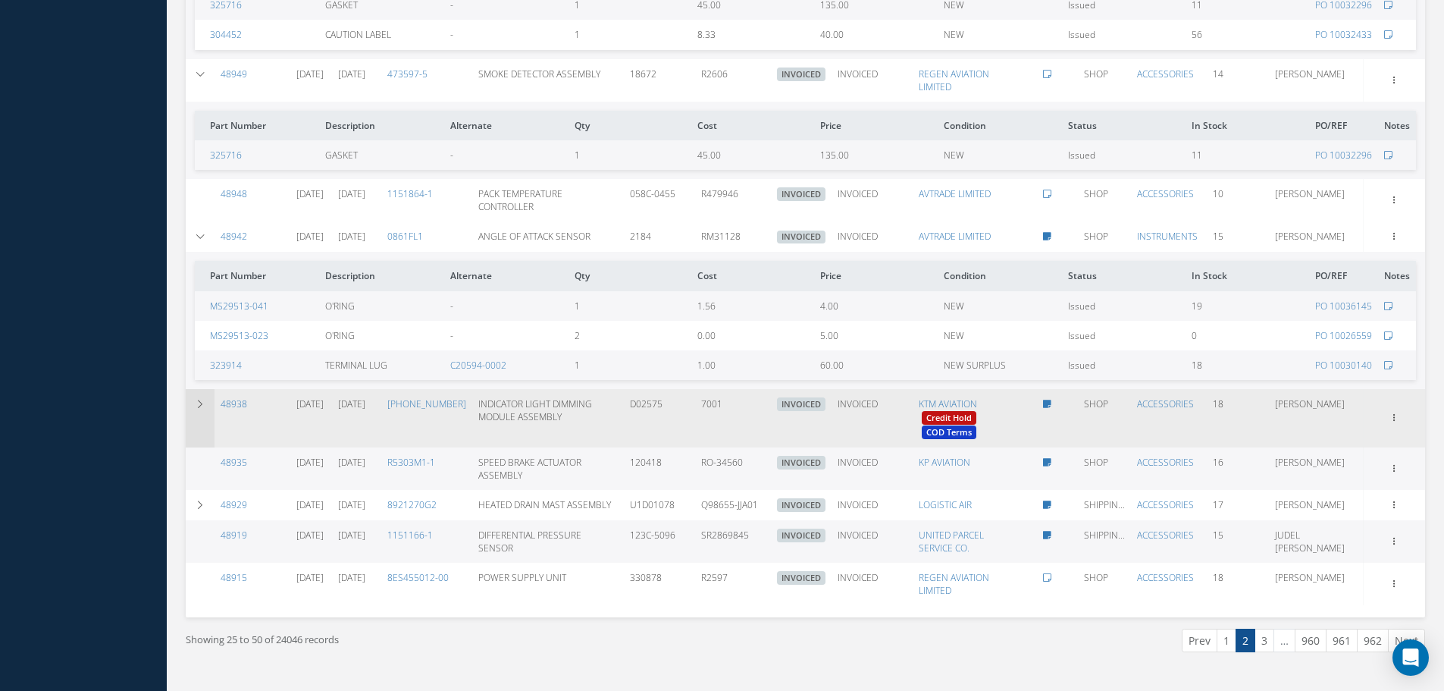
click at [193, 389] on td at bounding box center [200, 418] width 29 height 58
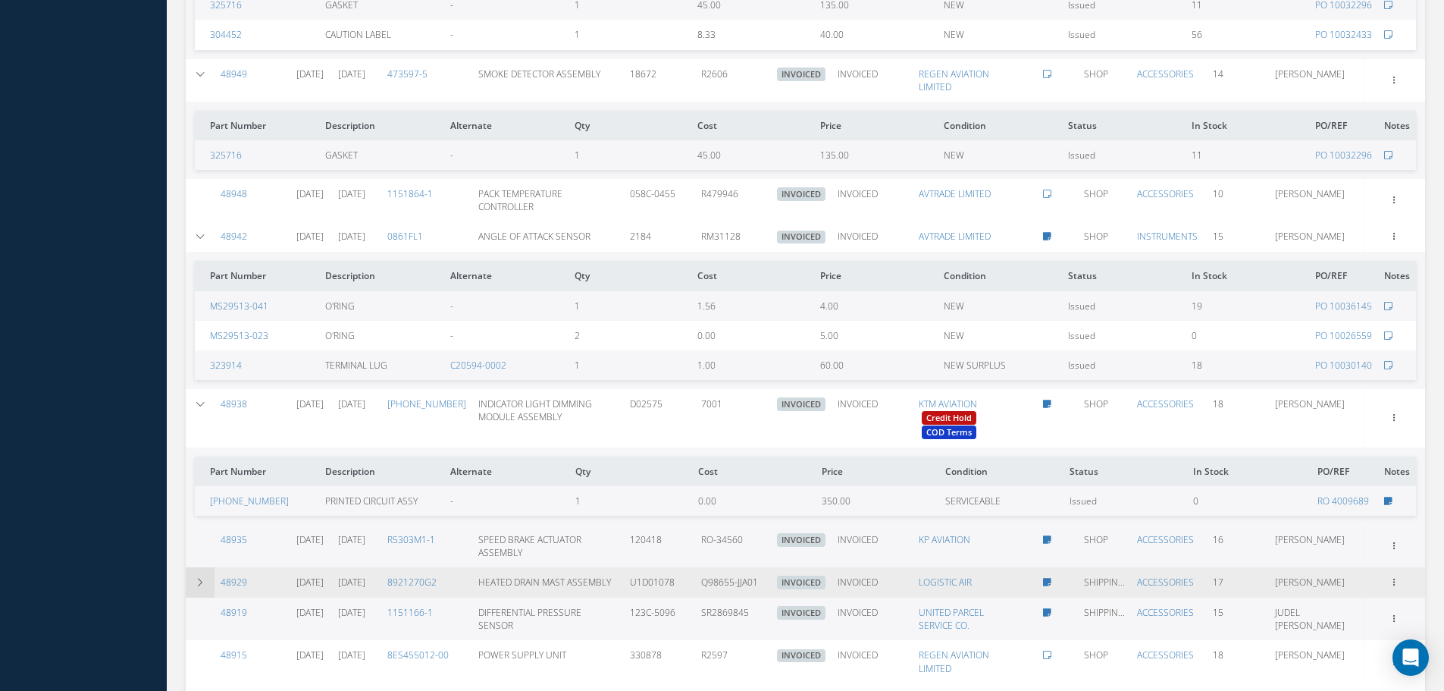
click at [205, 575] on td at bounding box center [200, 582] width 29 height 30
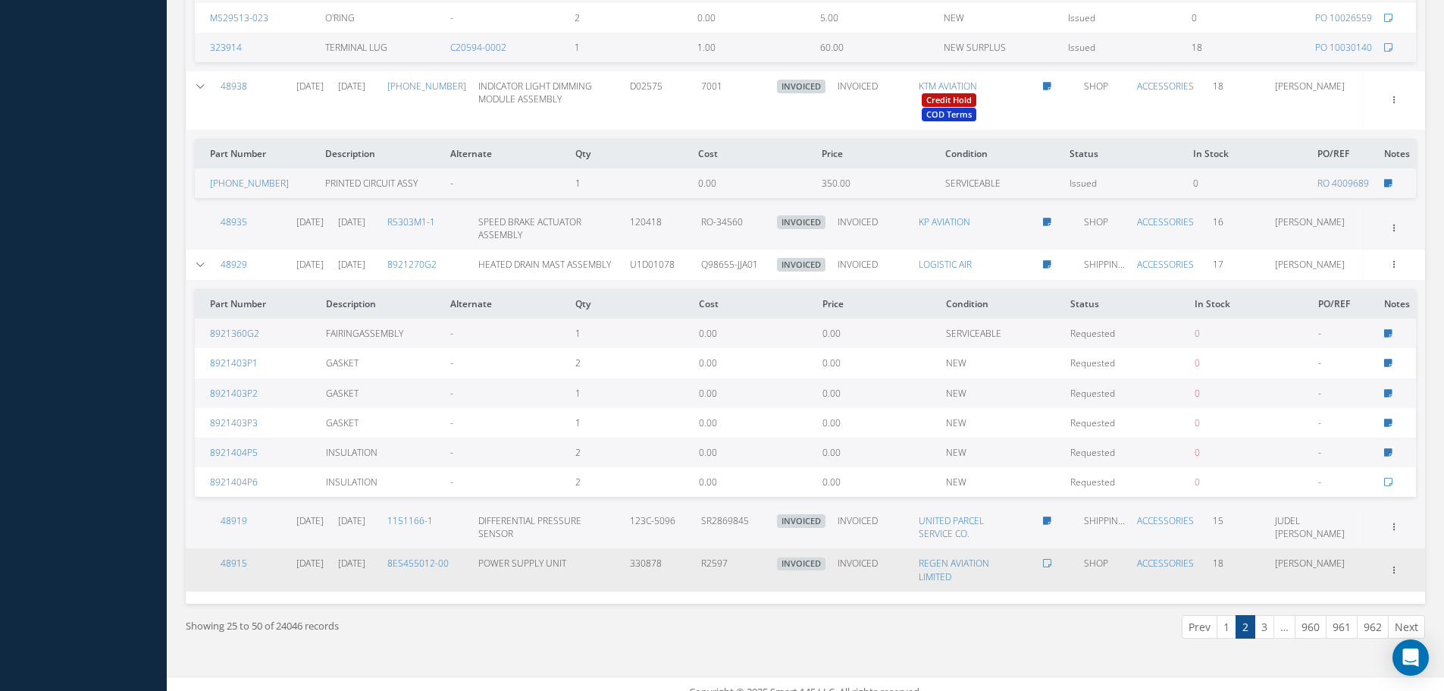
scroll to position [2461, 0]
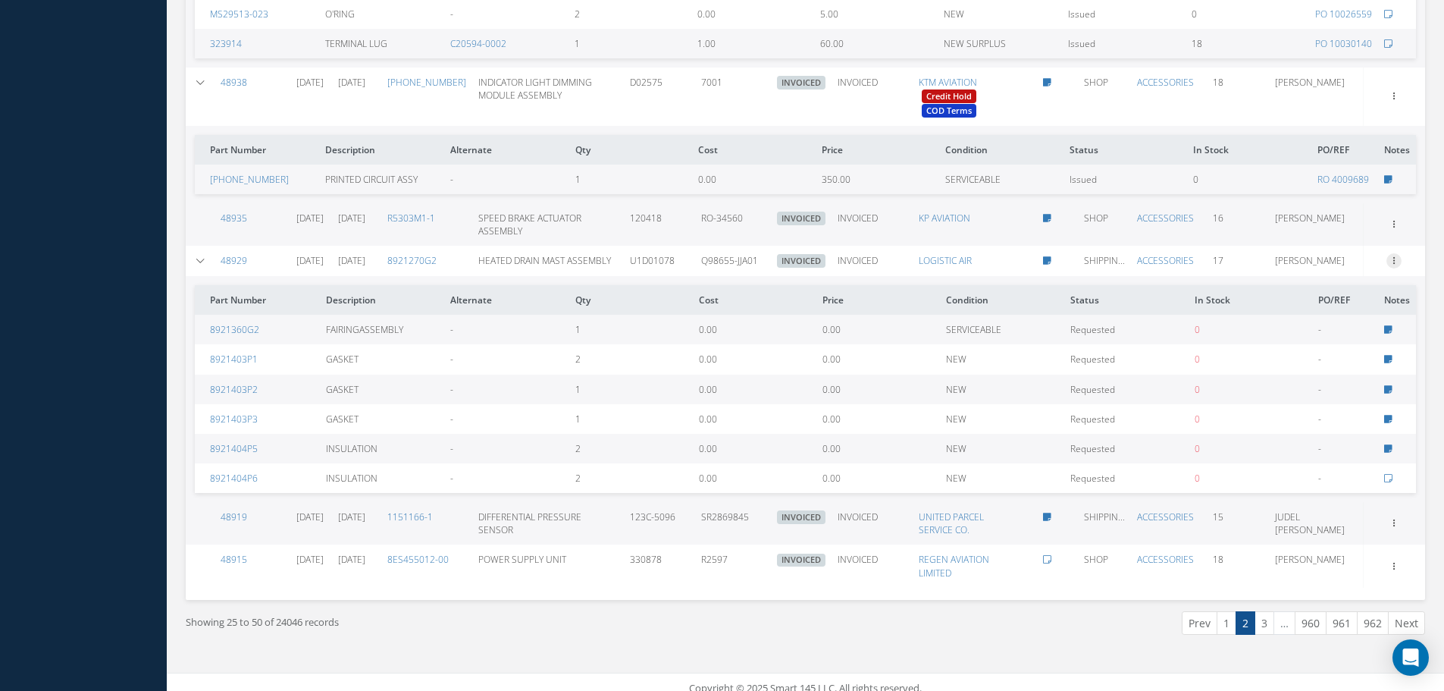
click at [1397, 253] on icon at bounding box center [1394, 259] width 15 height 12
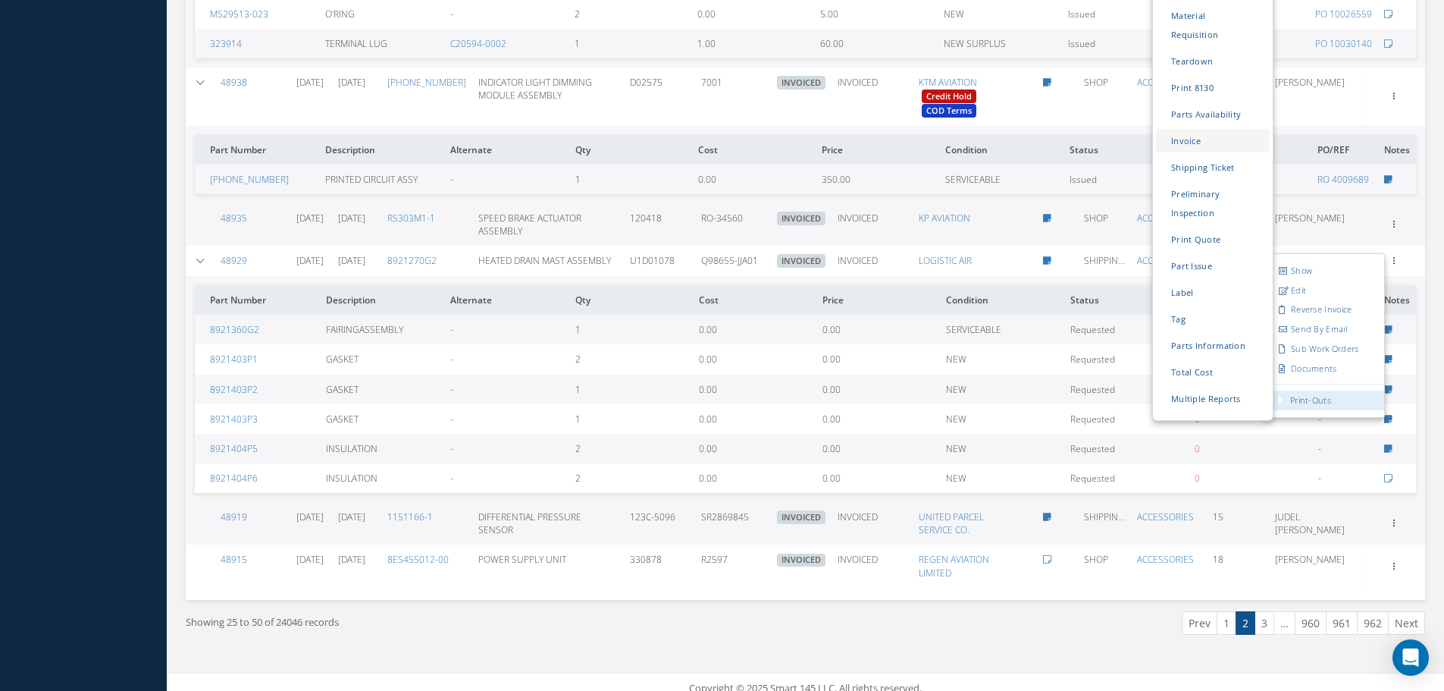
click at [1175, 129] on link "Invoice" at bounding box center [1213, 141] width 114 height 24
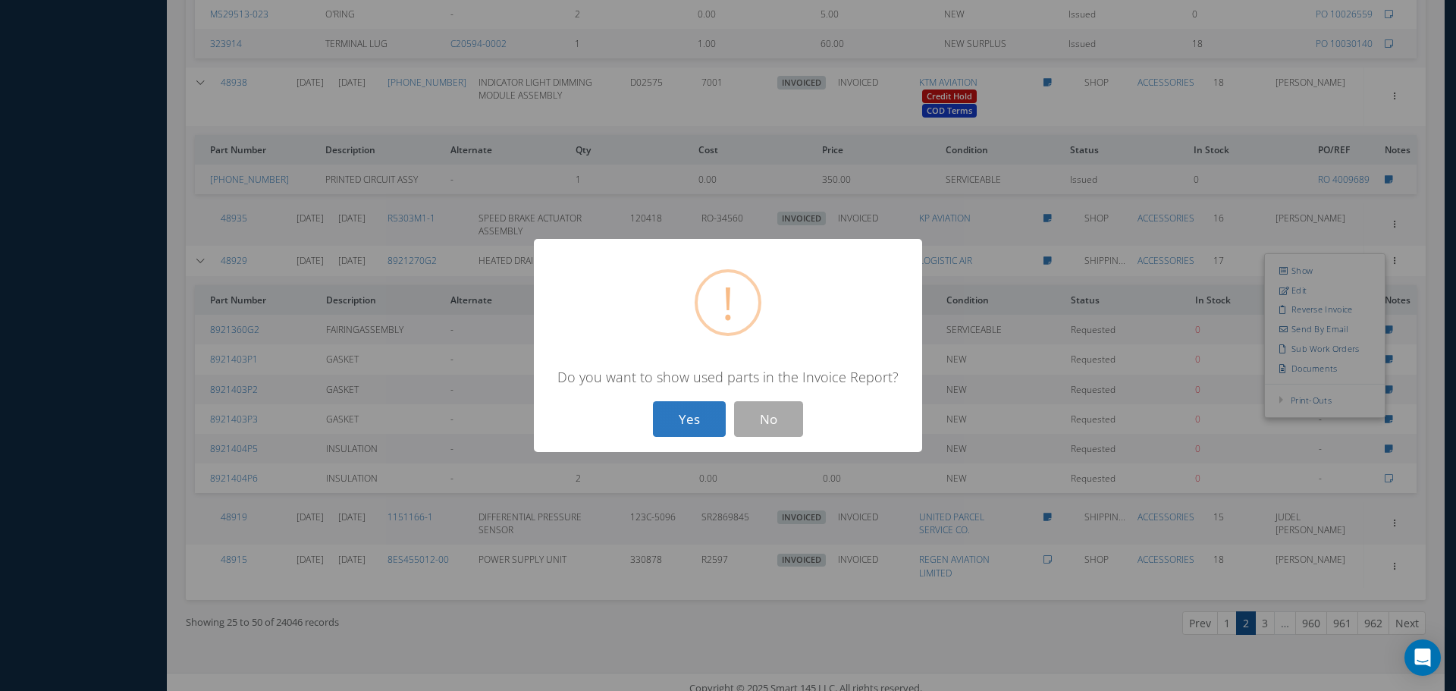
click at [666, 421] on button "Yes" at bounding box center [689, 419] width 73 height 36
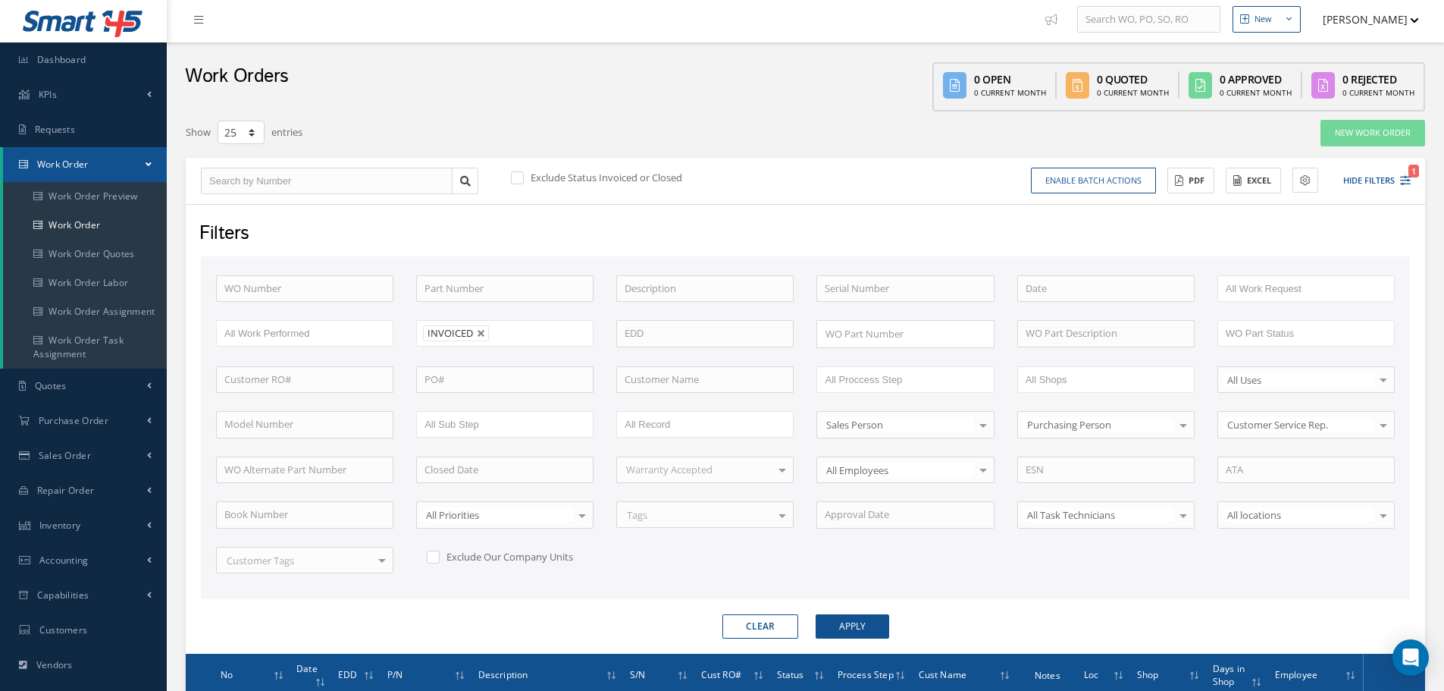
scroll to position [0, 0]
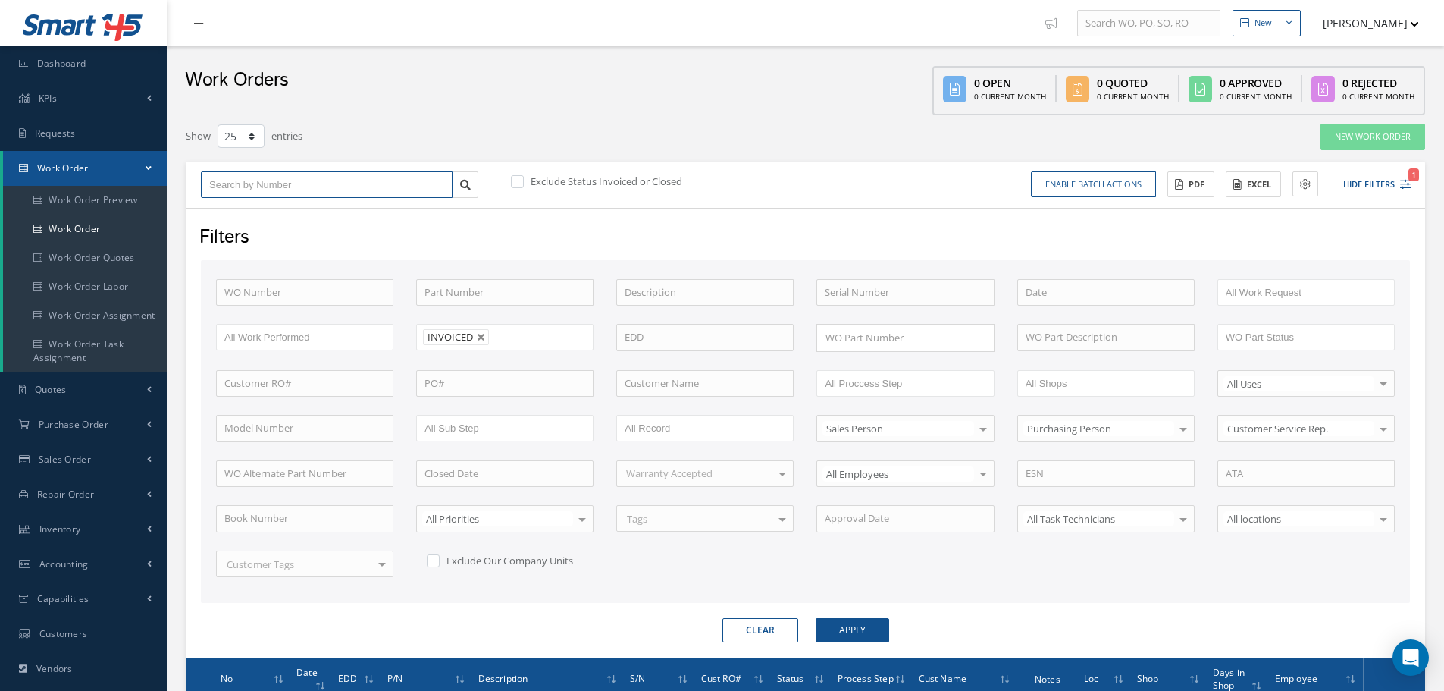
click at [258, 176] on input "text" at bounding box center [327, 184] width 252 height 27
paste input "48929"
type input "48929"
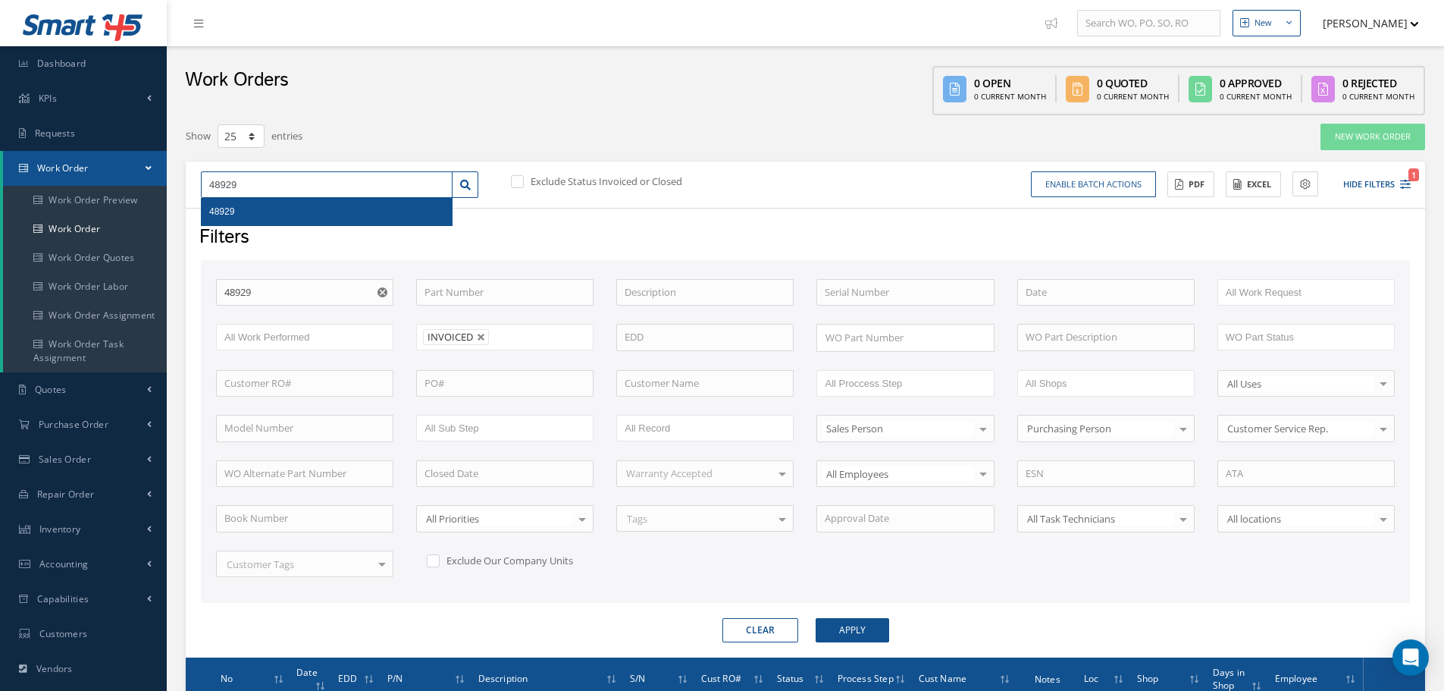
click at [278, 197] on input "48929" at bounding box center [327, 184] width 252 height 27
type input "48929"
click at [287, 208] on div "48929" at bounding box center [326, 211] width 235 height 15
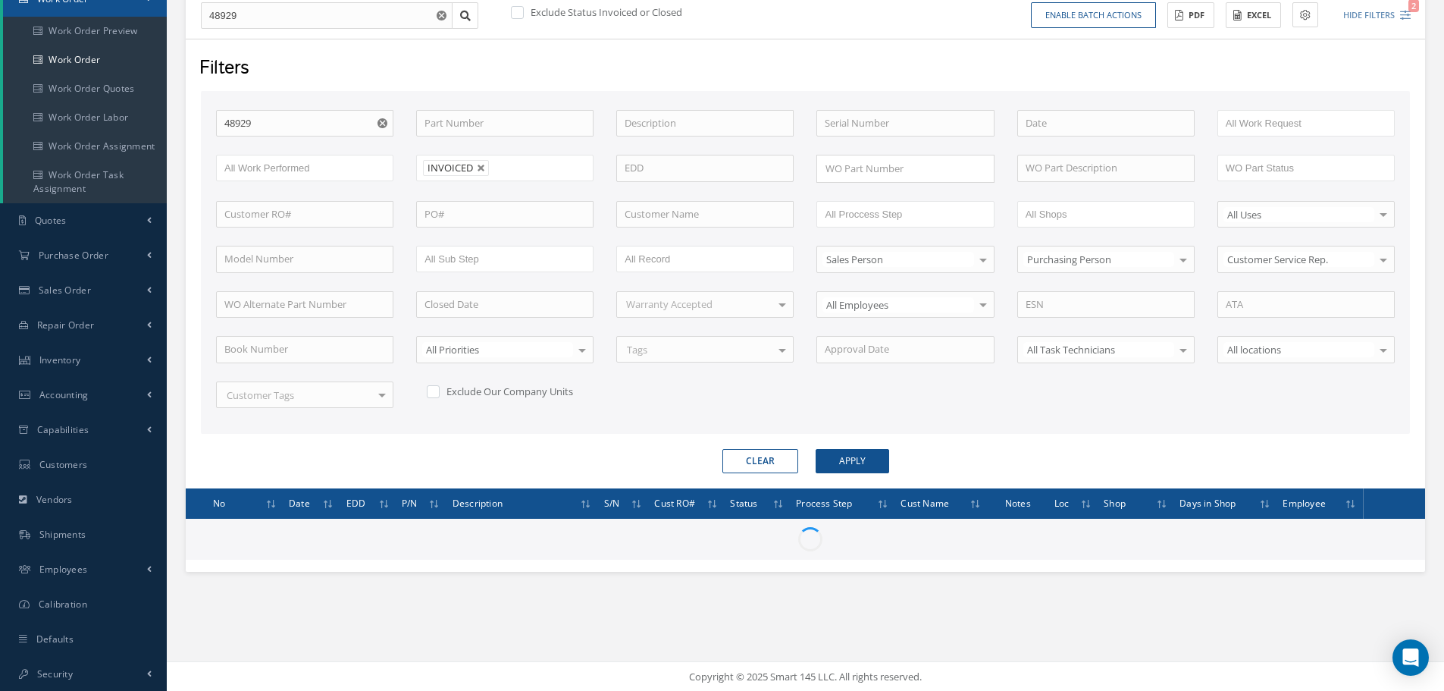
scroll to position [170, 0]
